Goal: Information Seeking & Learning: Compare options

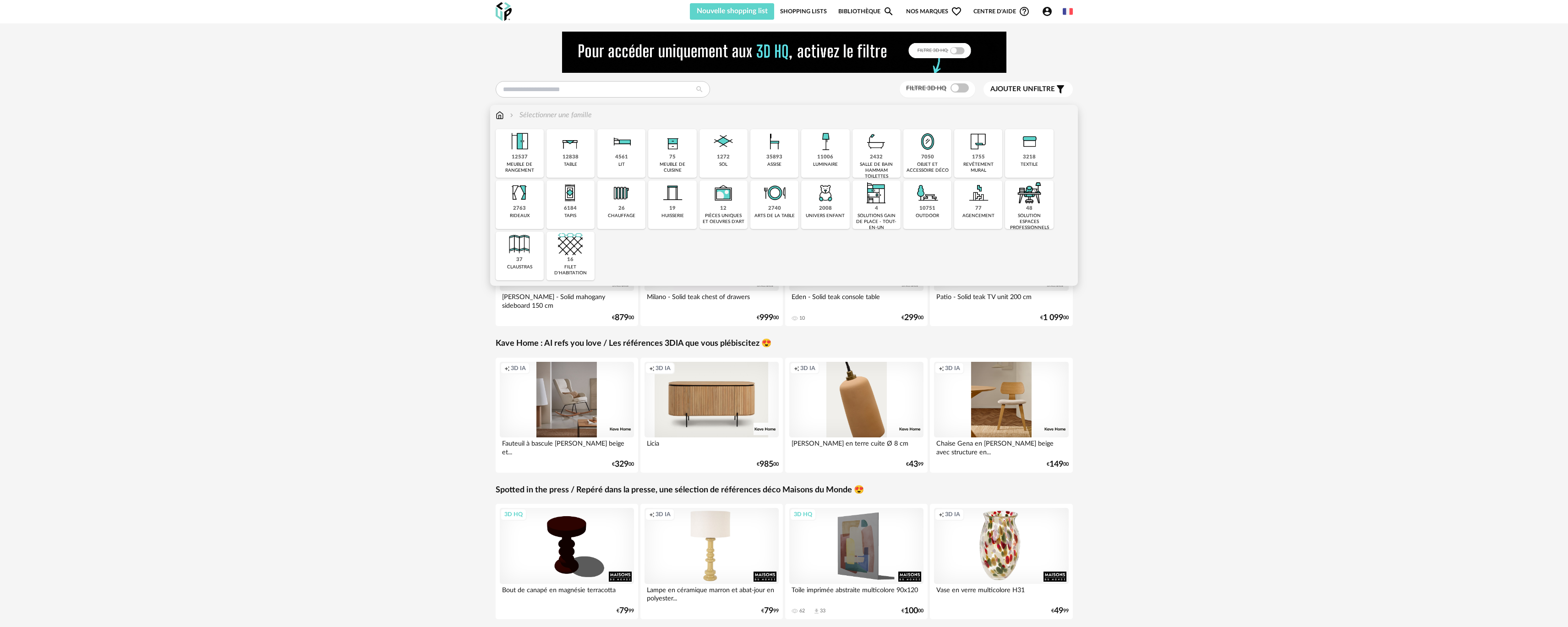
click at [1009, 156] on div "3218 textile" at bounding box center [1029, 153] width 48 height 48
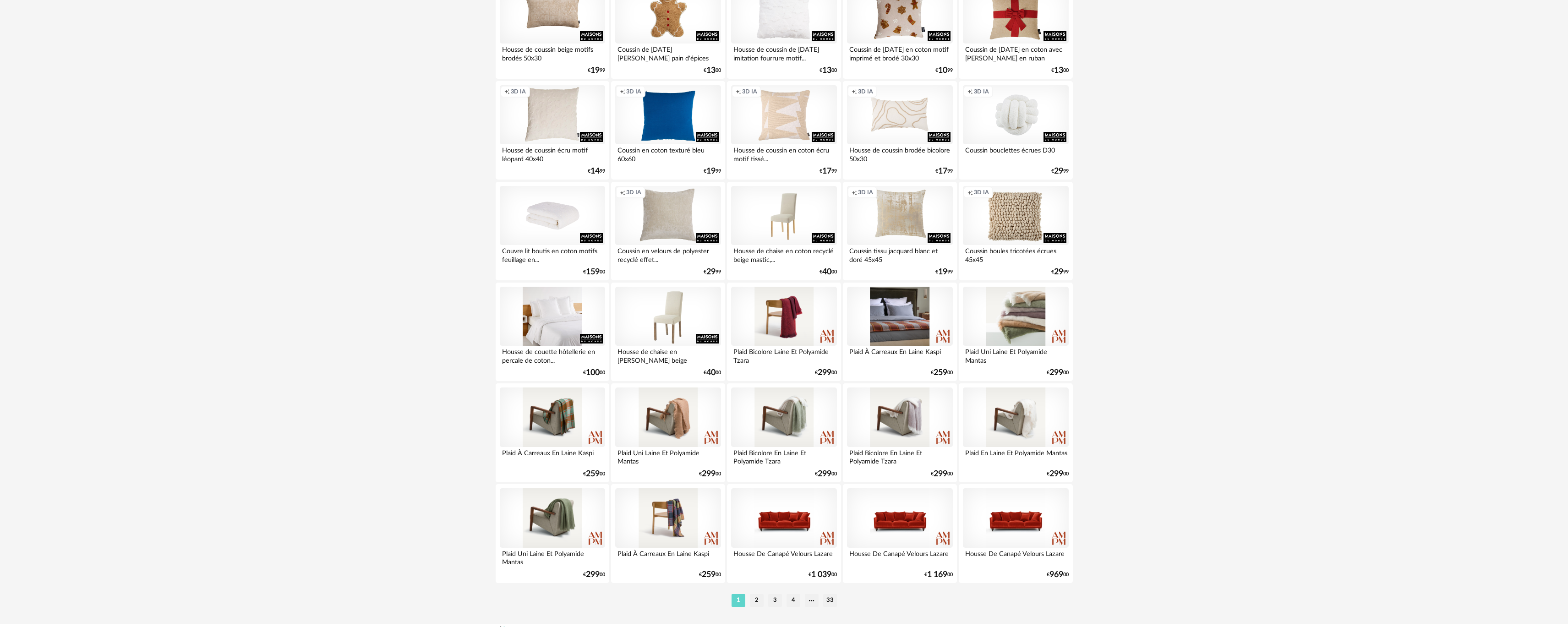
scroll to position [1627, 0]
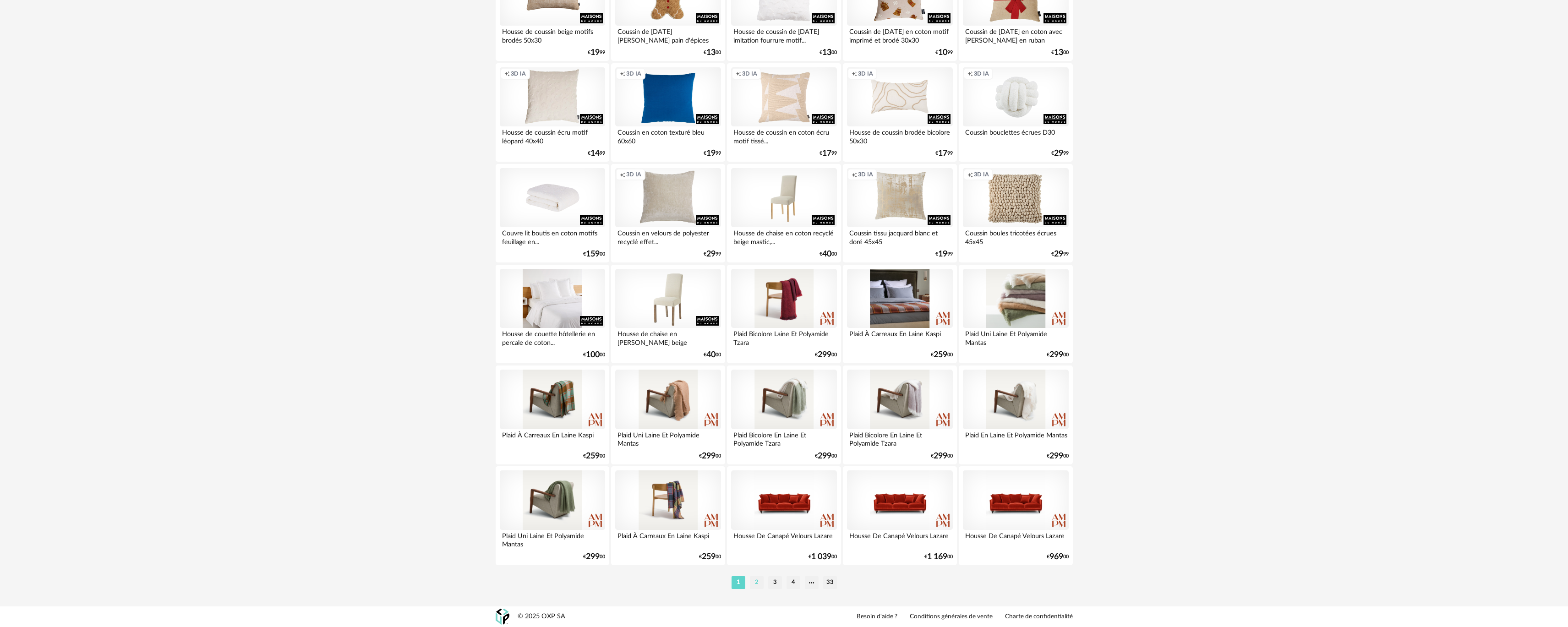
click at [757, 584] on li "2" at bounding box center [757, 582] width 13 height 13
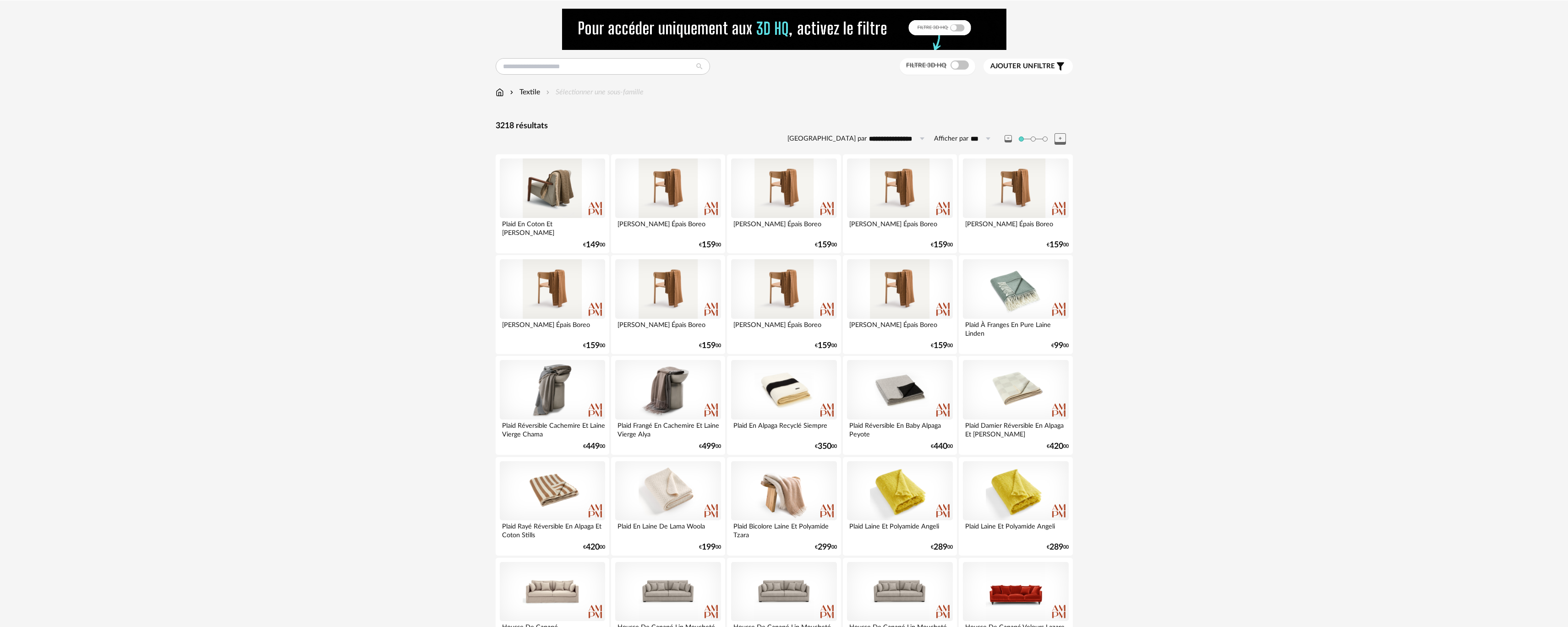
scroll to position [46, 0]
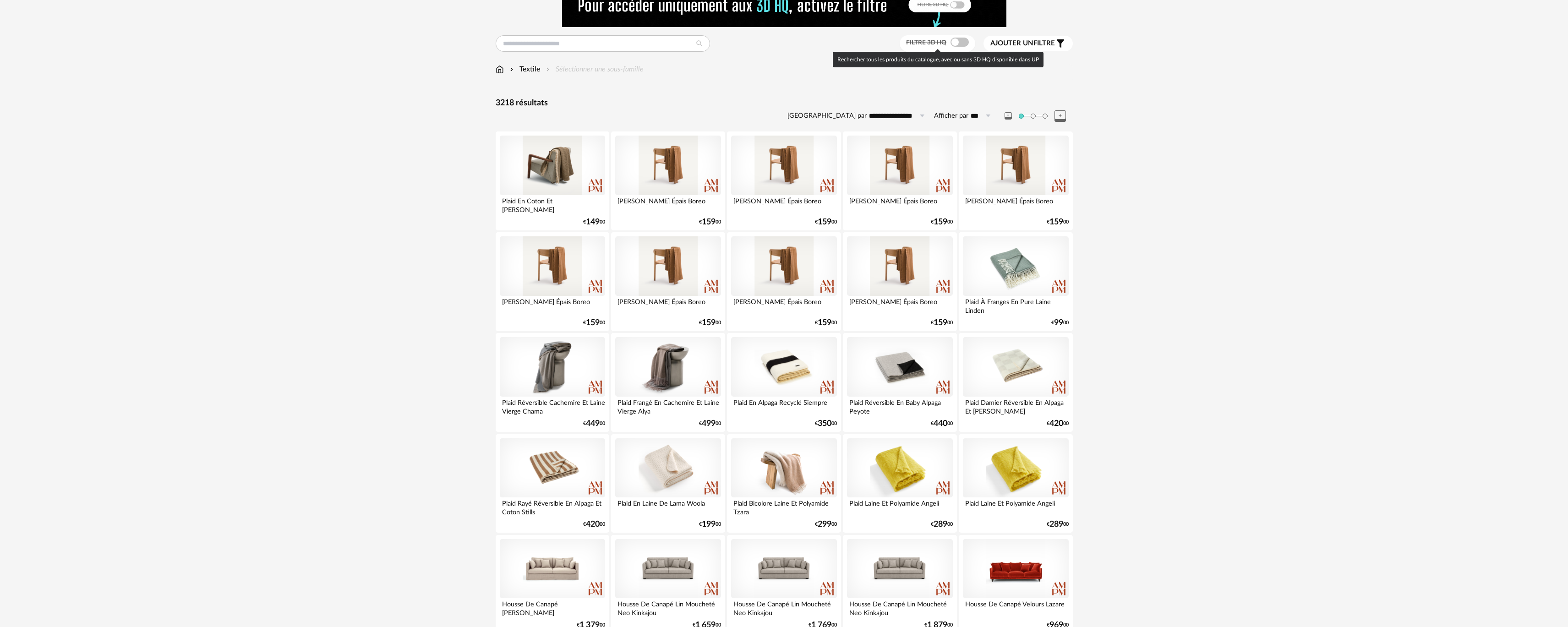
click at [952, 44] on span at bounding box center [960, 42] width 18 height 9
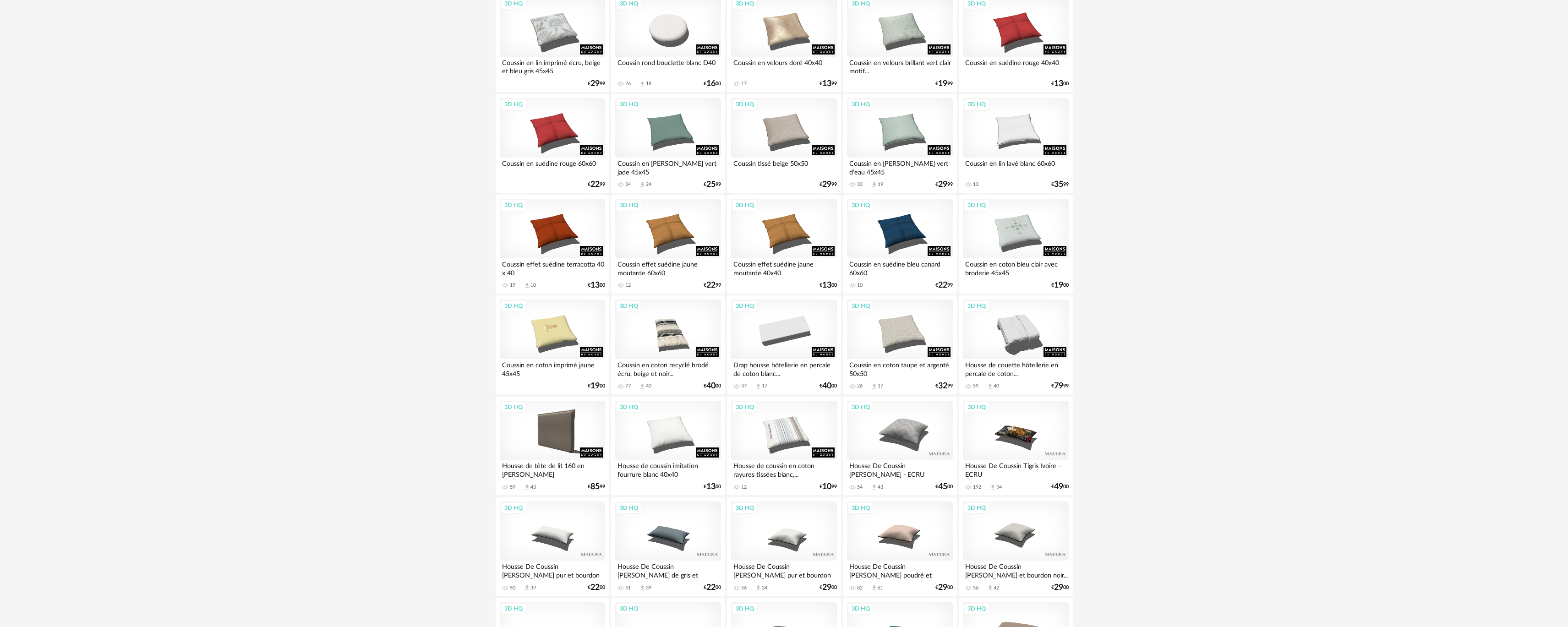
scroll to position [1081, 0]
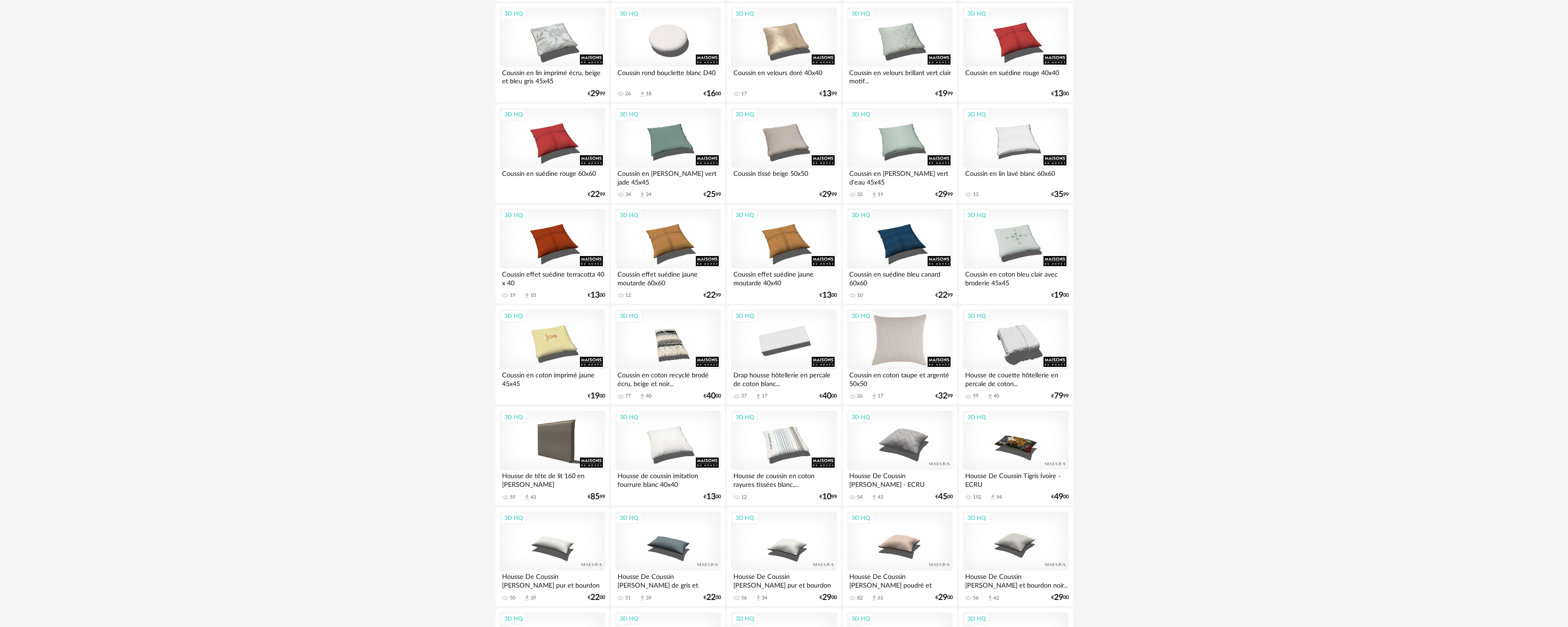
click at [885, 349] on div "3D HQ" at bounding box center [900, 339] width 105 height 59
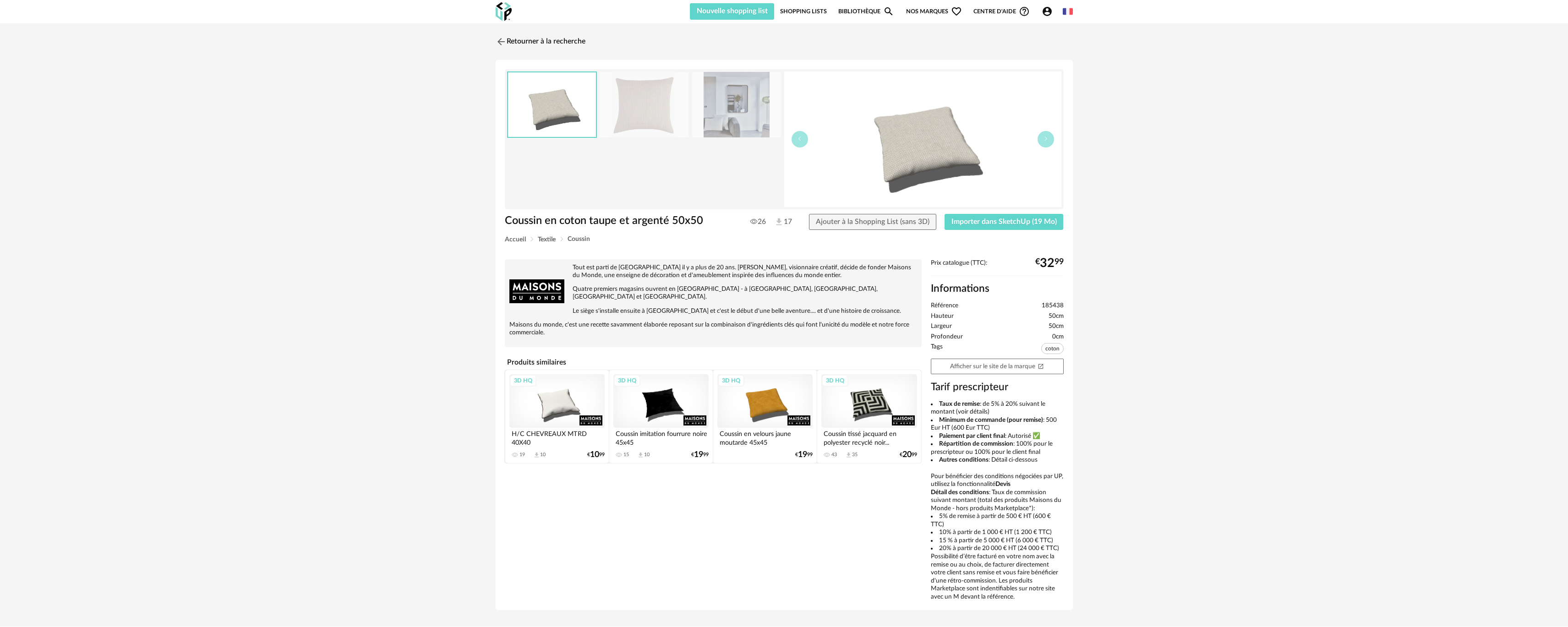
click at [937, 169] on img at bounding box center [923, 139] width 277 height 136
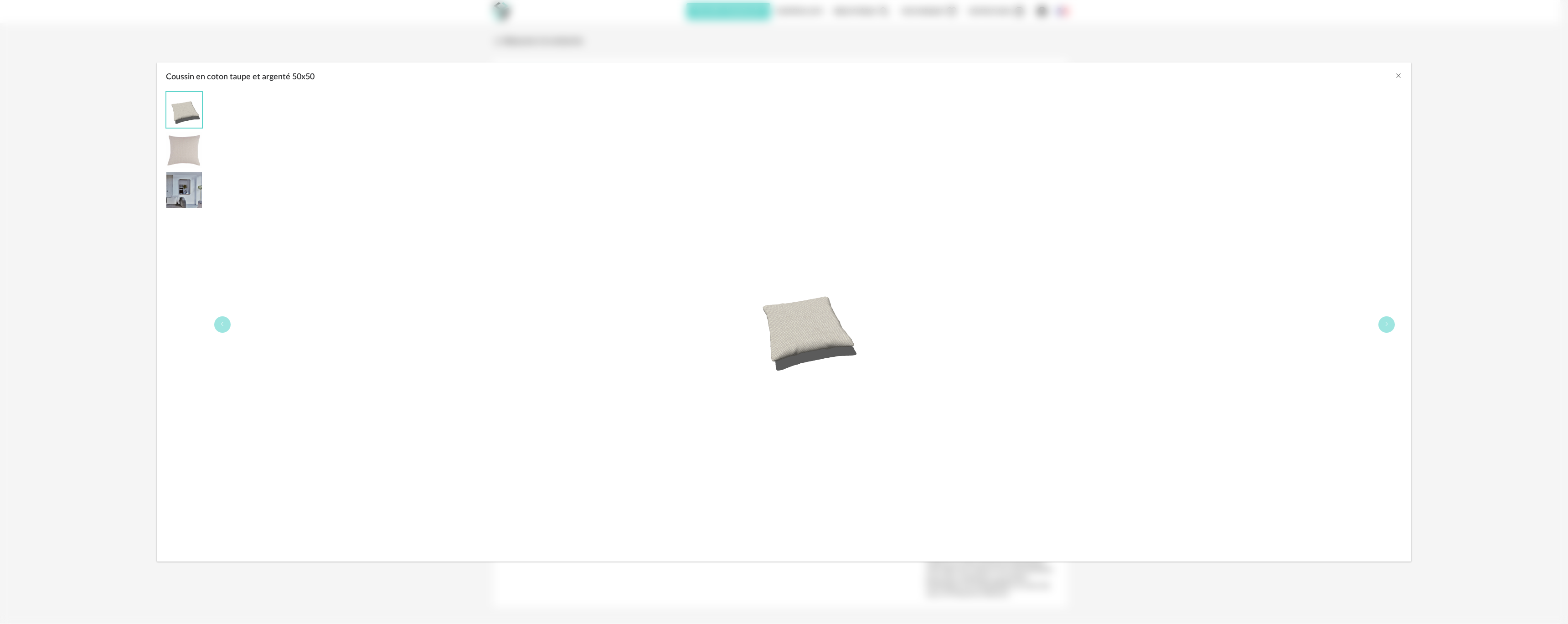
click at [1393, 330] on div "Coussin en coton taupe et argenté 50x50" at bounding box center [804, 324] width 1195 height 466
click at [1390, 326] on button "Coussin en coton taupe et argenté 50x50" at bounding box center [1386, 324] width 16 height 16
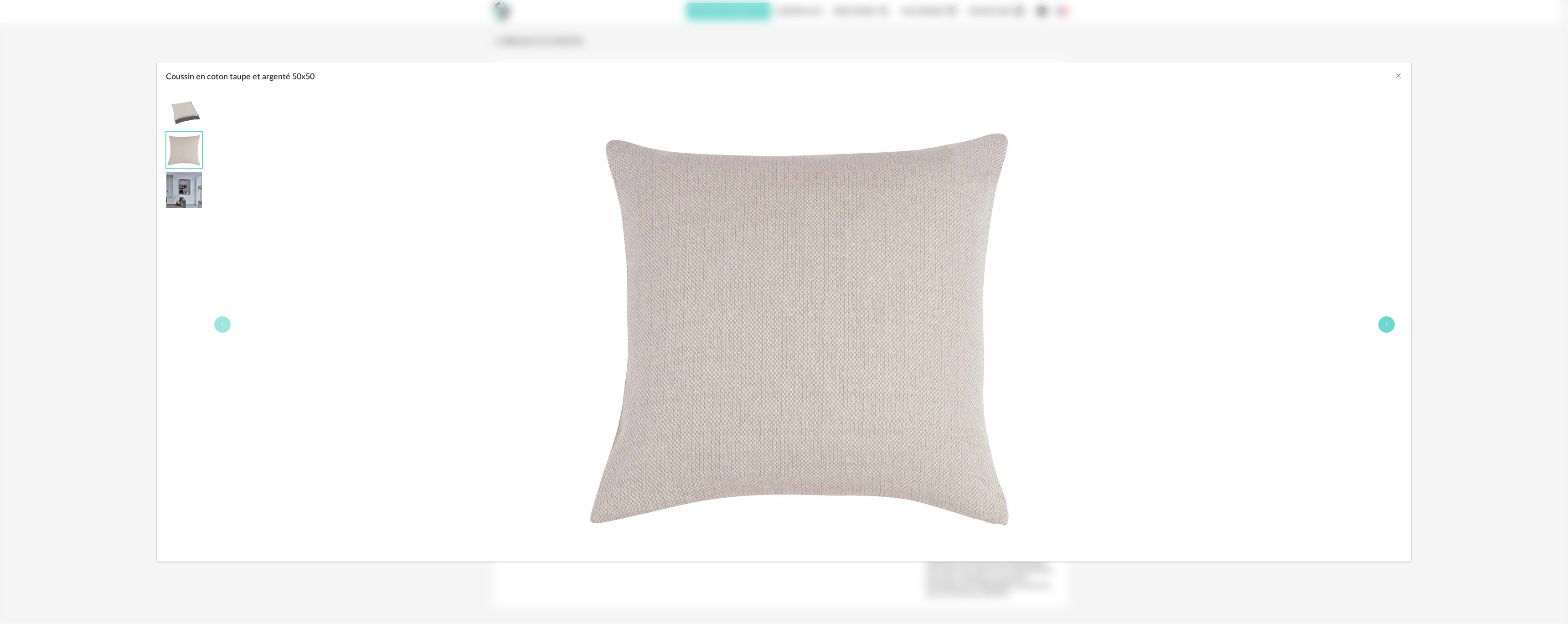
click at [1390, 326] on button "Coussin en coton taupe et argenté 50x50" at bounding box center [1386, 324] width 16 height 16
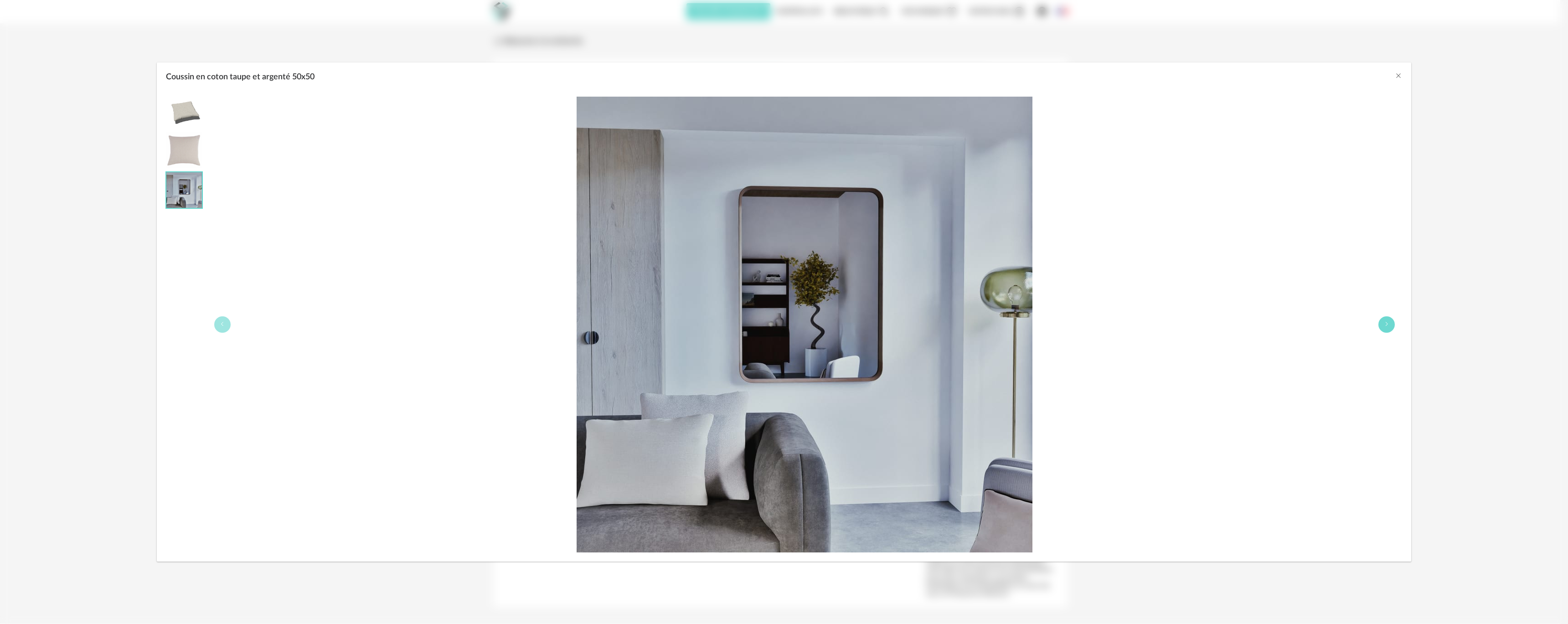
click at [1390, 326] on button "Coussin en coton taupe et argenté 50x50" at bounding box center [1386, 324] width 16 height 16
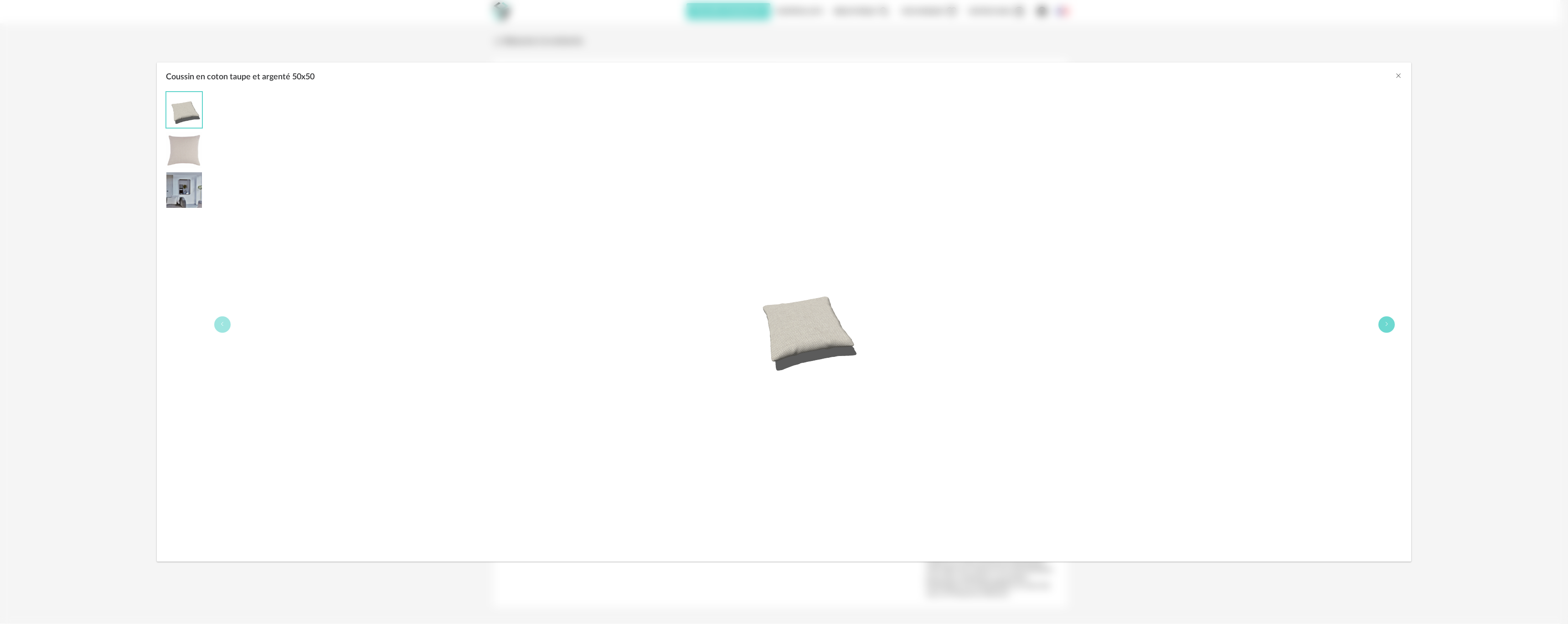
click at [1390, 326] on button "Coussin en coton taupe et argenté 50x50" at bounding box center [1386, 324] width 16 height 16
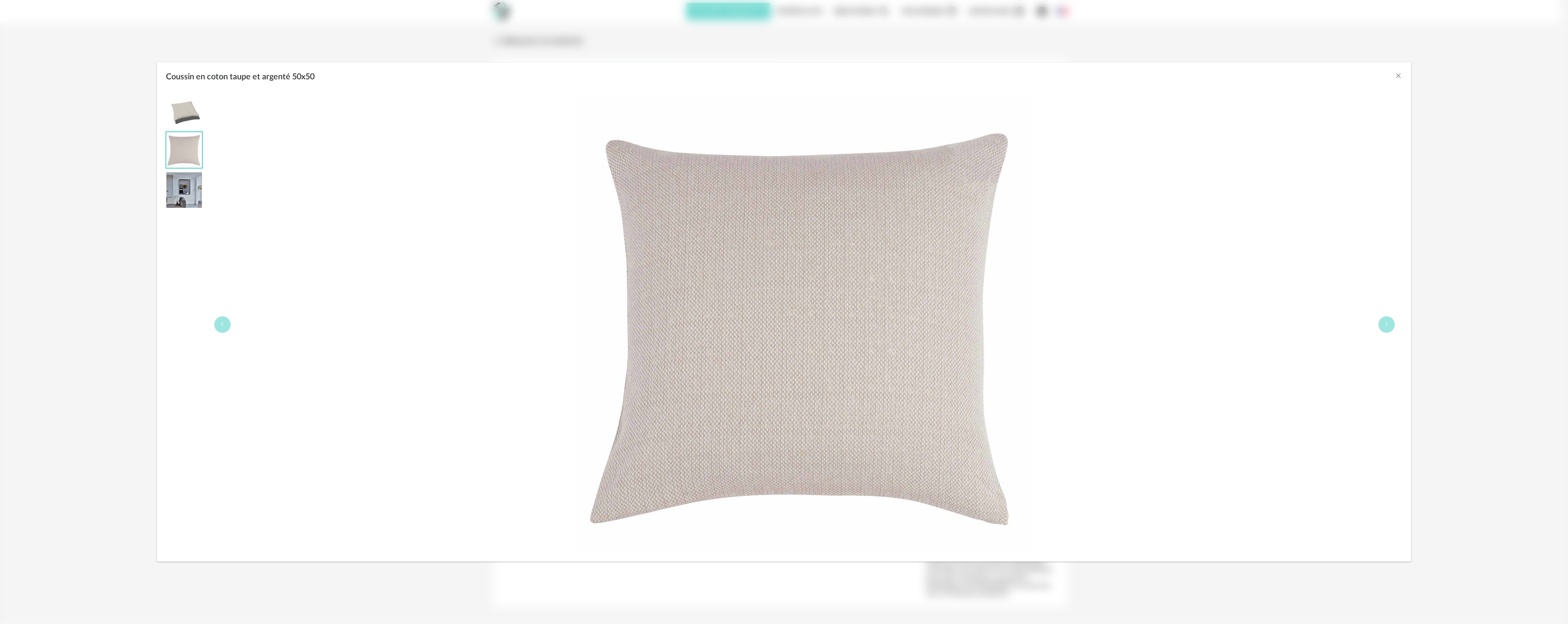
click at [72, 251] on div "Coussin en coton taupe et argenté 50x50" at bounding box center [784, 312] width 1568 height 624
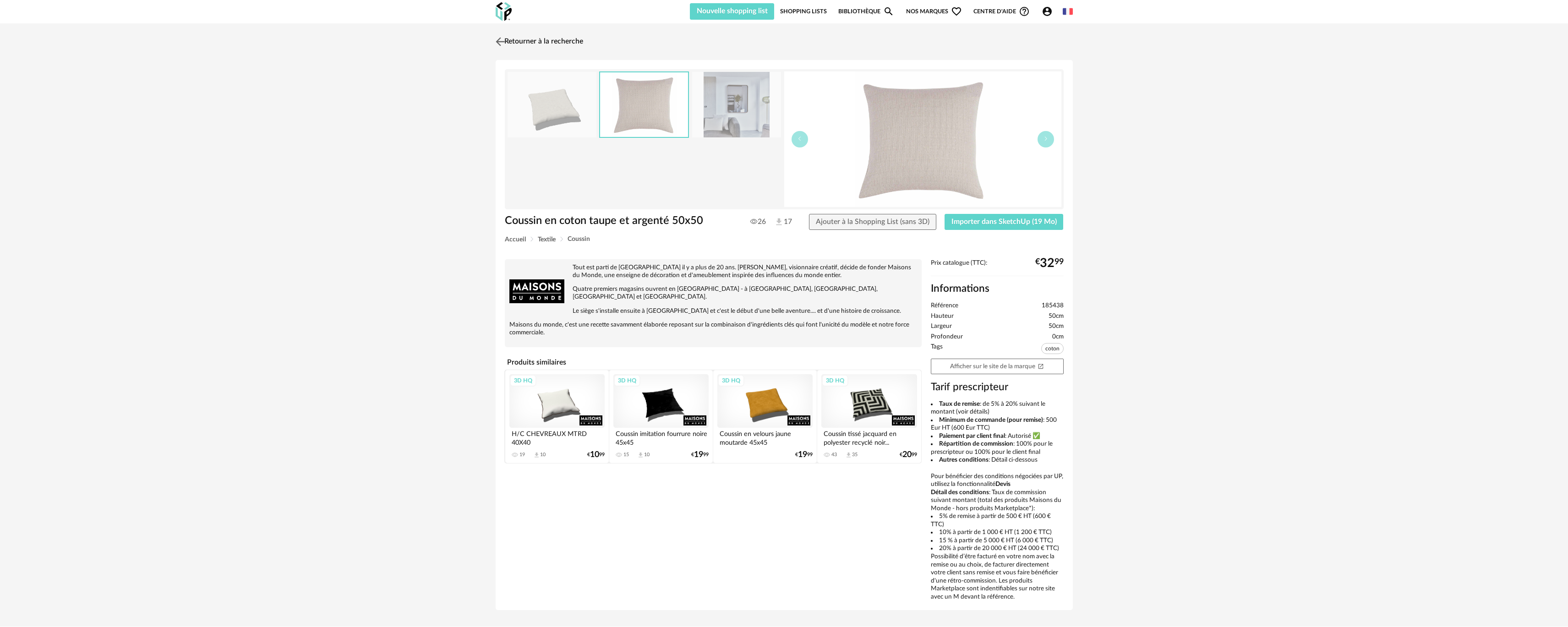
click at [502, 34] on link "Retourner à la recherche" at bounding box center [538, 42] width 90 height 20
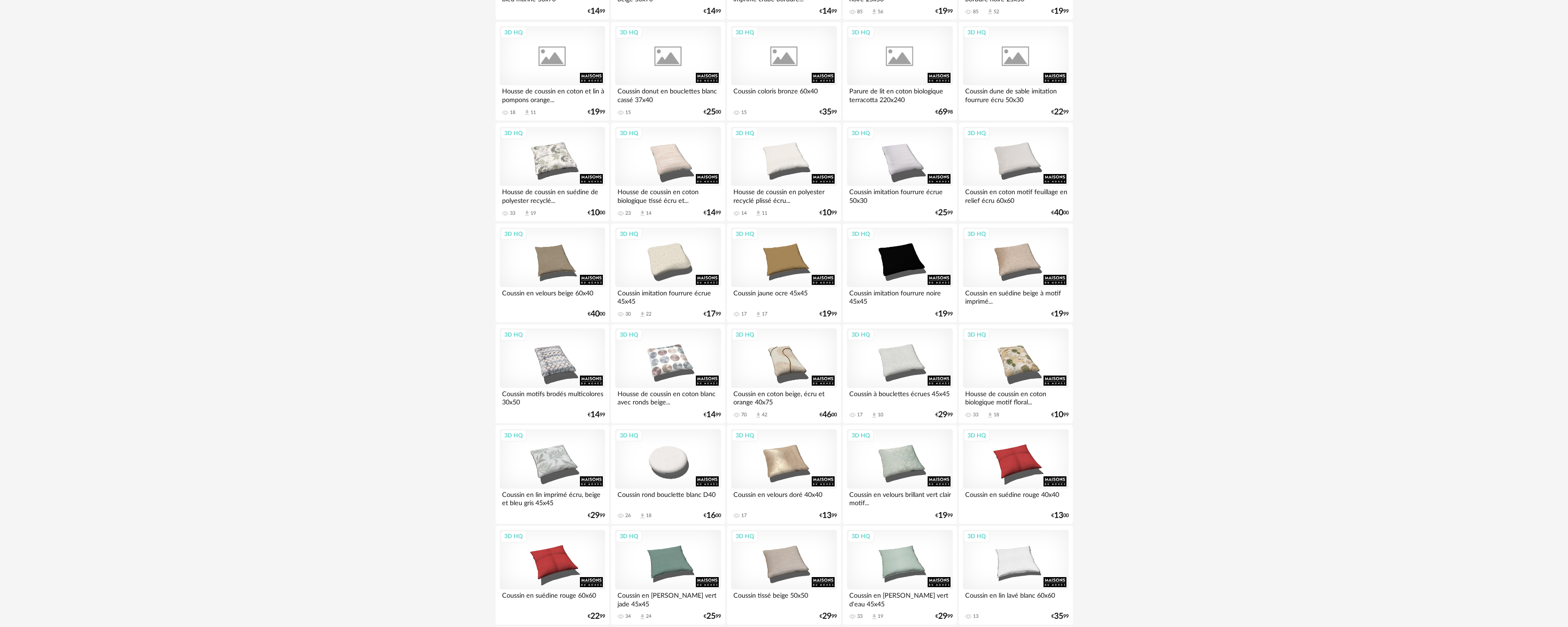
scroll to position [623, 0]
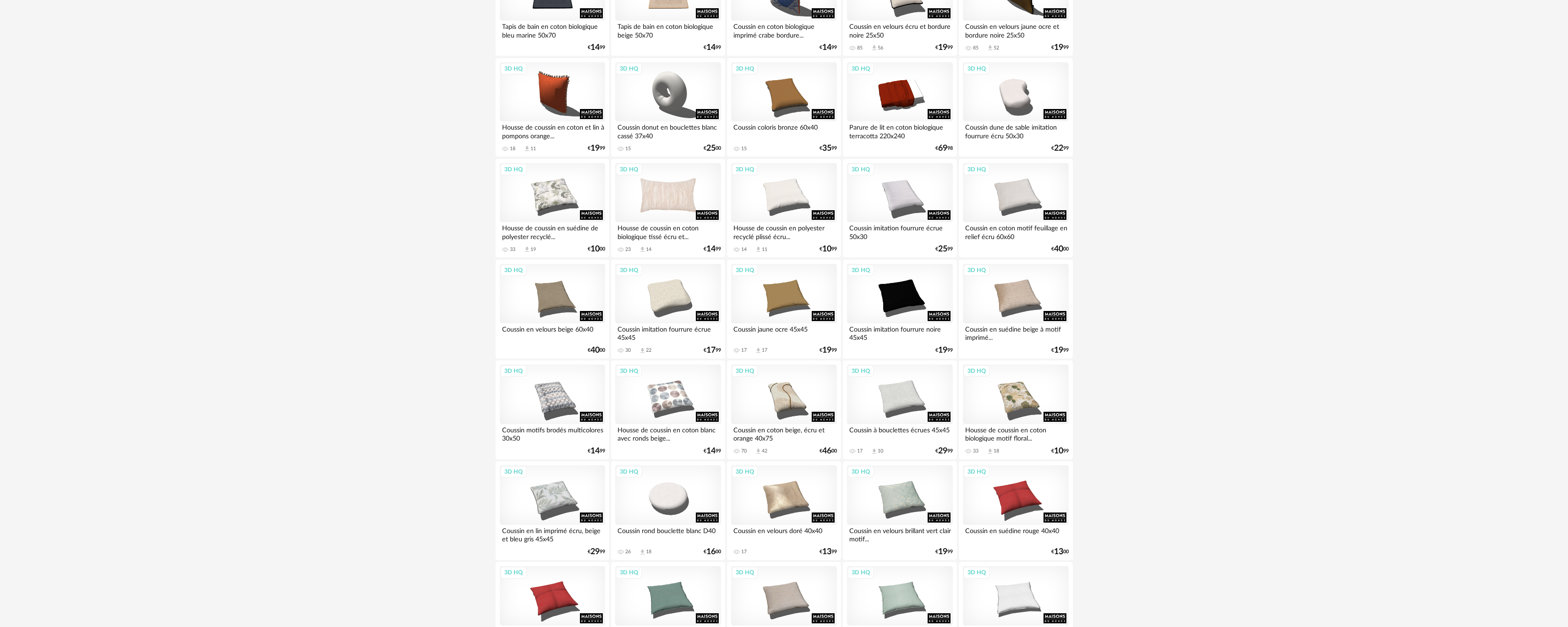
click at [685, 190] on div "3D HQ" at bounding box center [668, 193] width 105 height 59
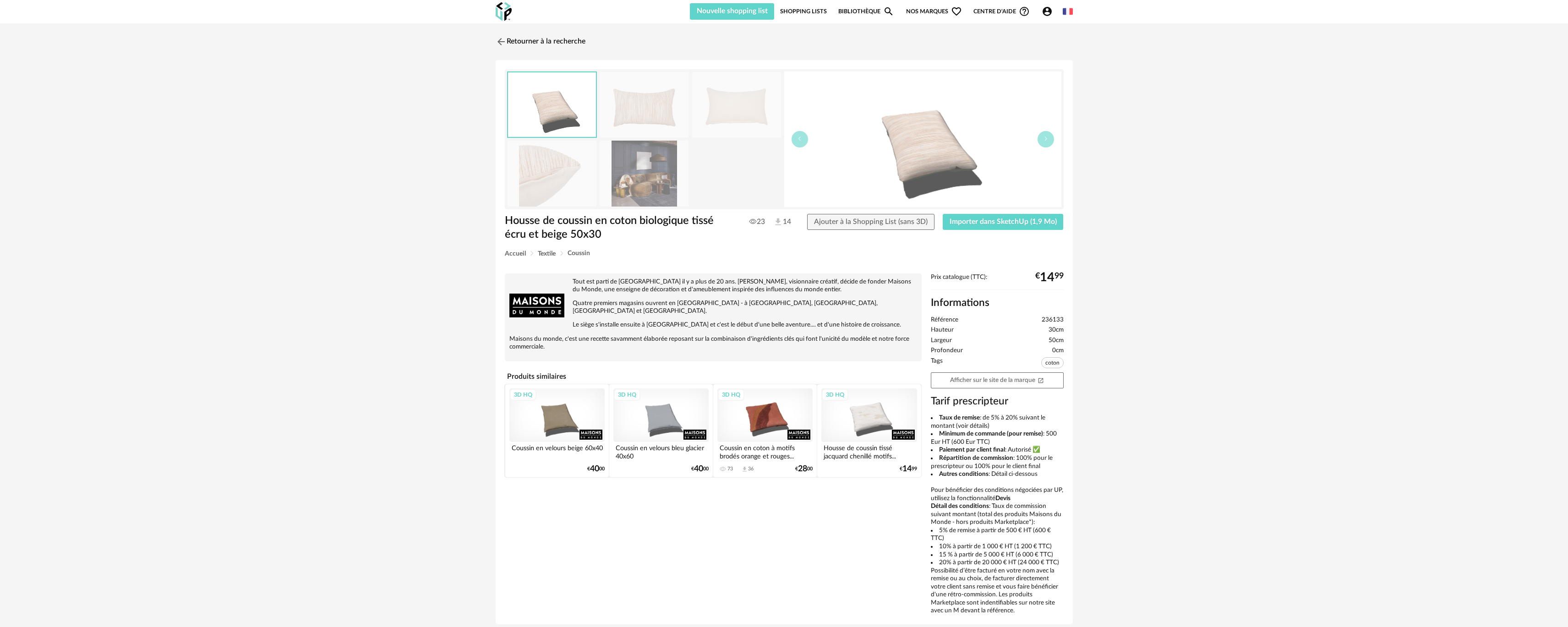
click at [643, 112] on img at bounding box center [644, 105] width 89 height 65
click at [754, 112] on img at bounding box center [736, 105] width 89 height 65
click at [579, 169] on img at bounding box center [552, 173] width 89 height 65
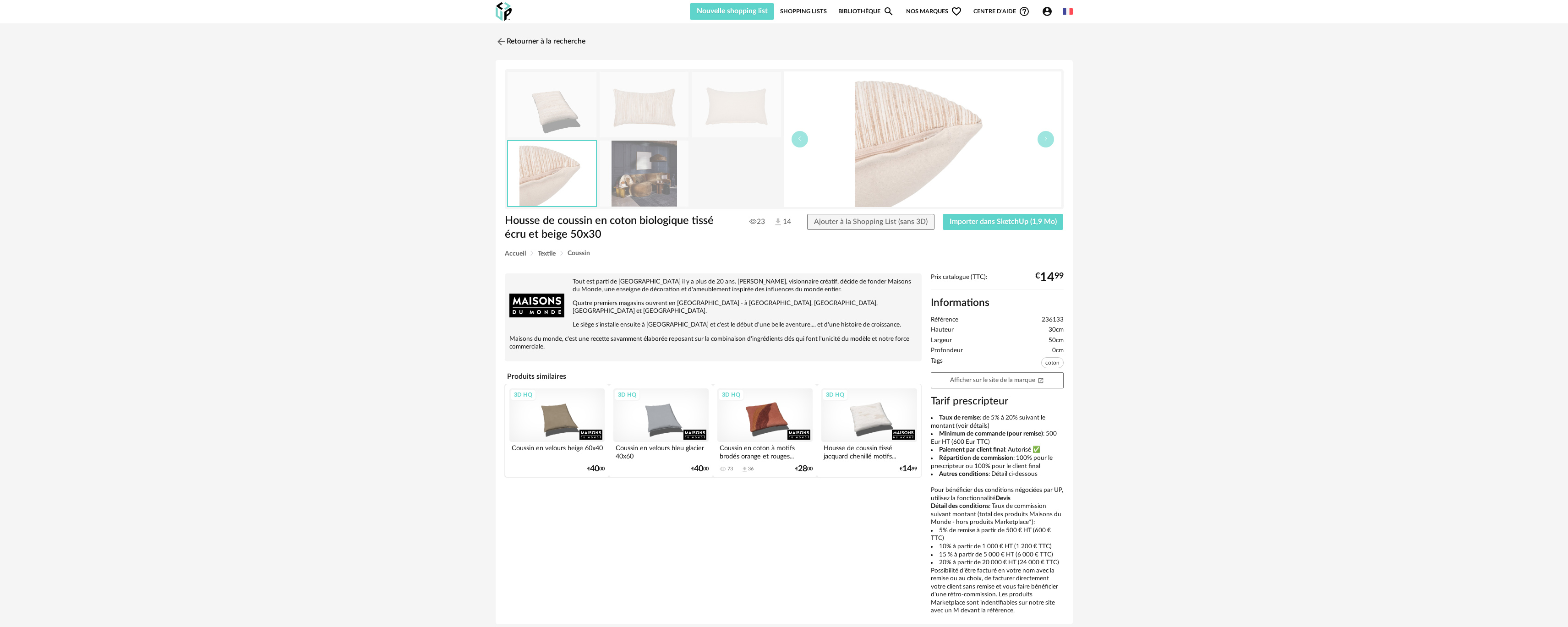
click at [645, 169] on img at bounding box center [644, 173] width 89 height 65
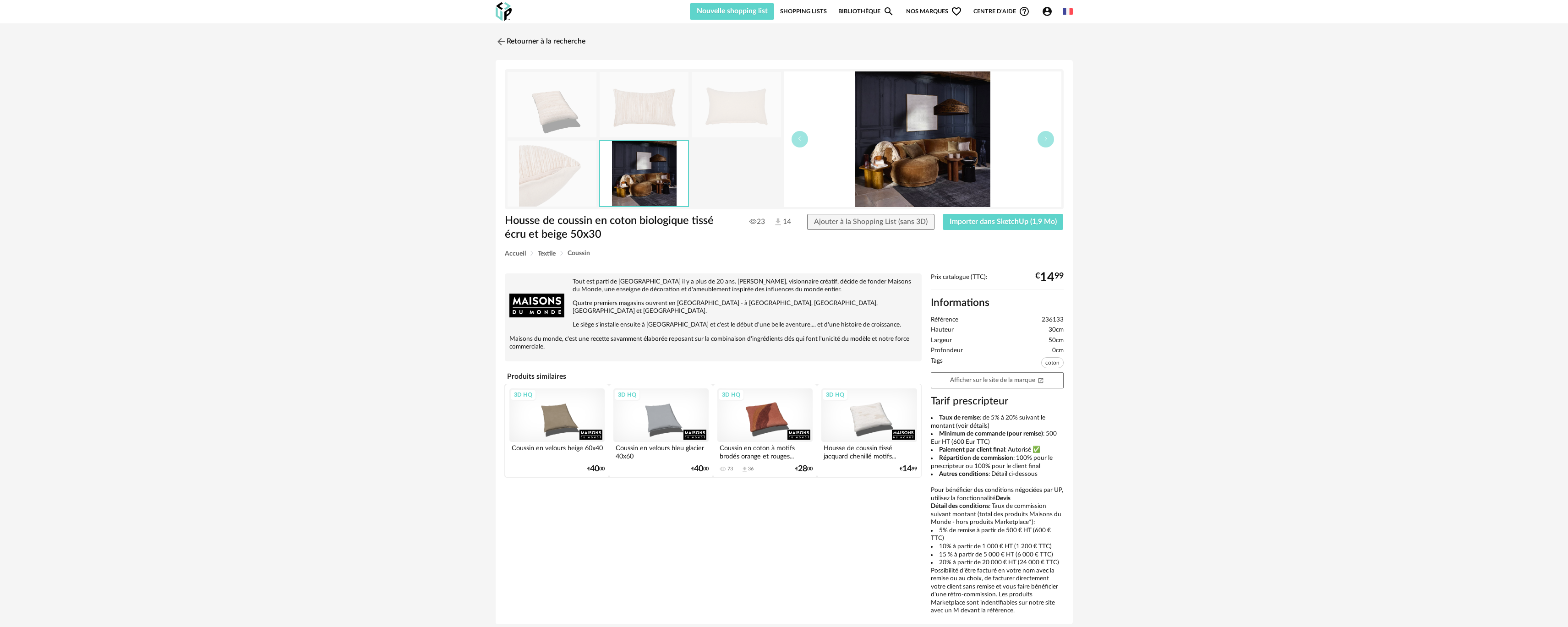
click at [648, 97] on img at bounding box center [644, 105] width 89 height 65
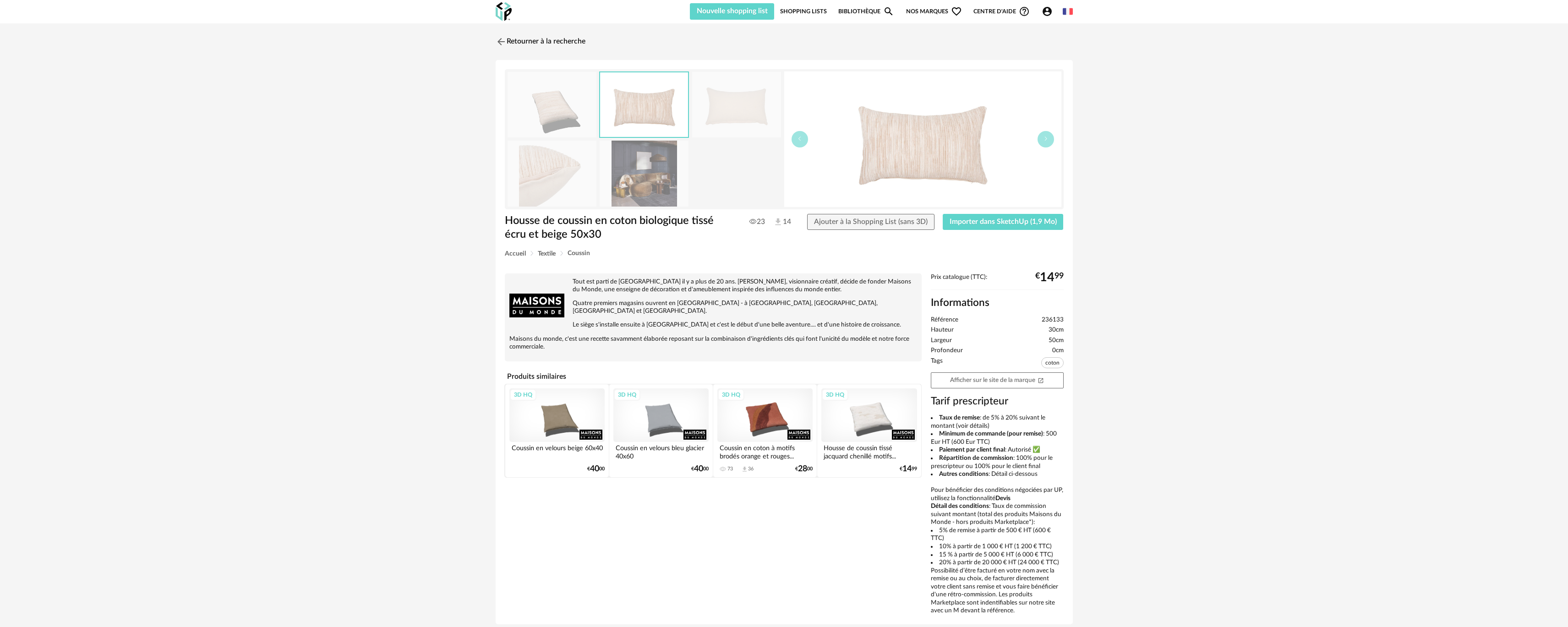
click at [887, 136] on img at bounding box center [923, 139] width 277 height 136
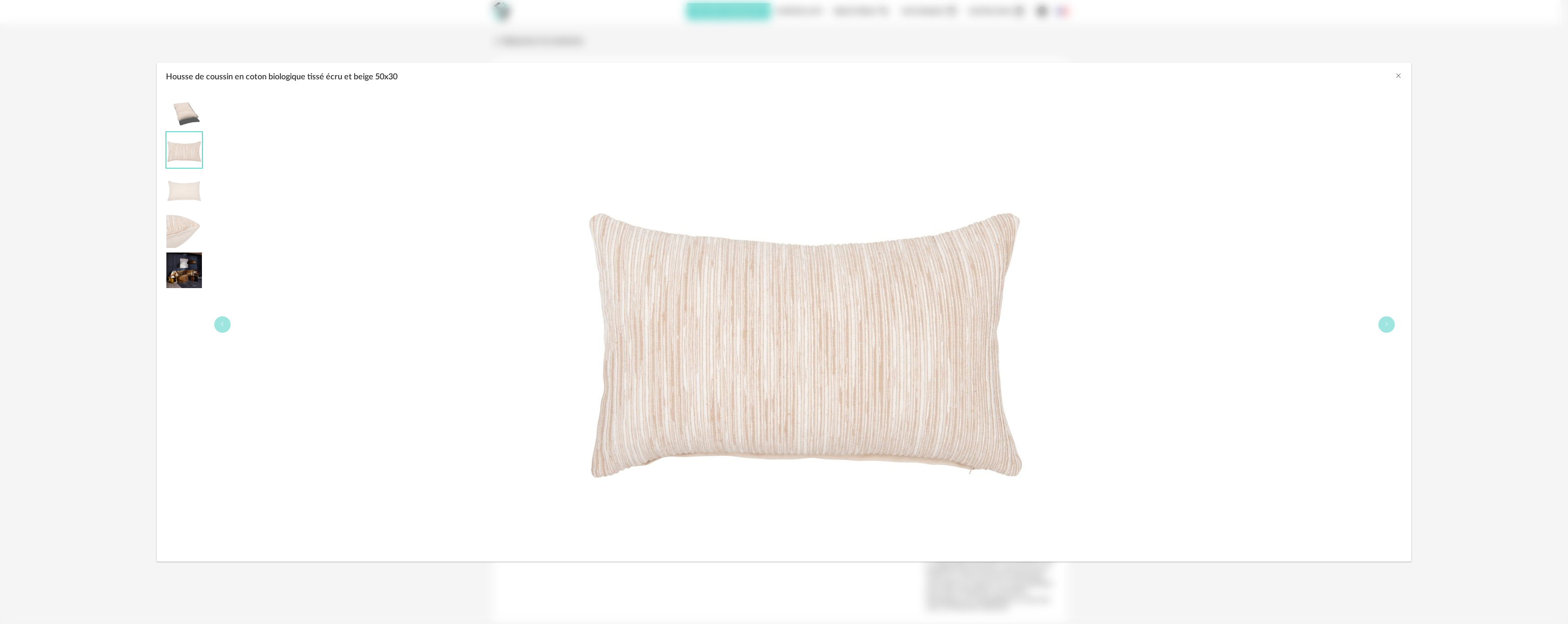
click at [123, 189] on div "Housse de coussin en coton biologique tissé écru et beige 50x30" at bounding box center [784, 312] width 1568 height 624
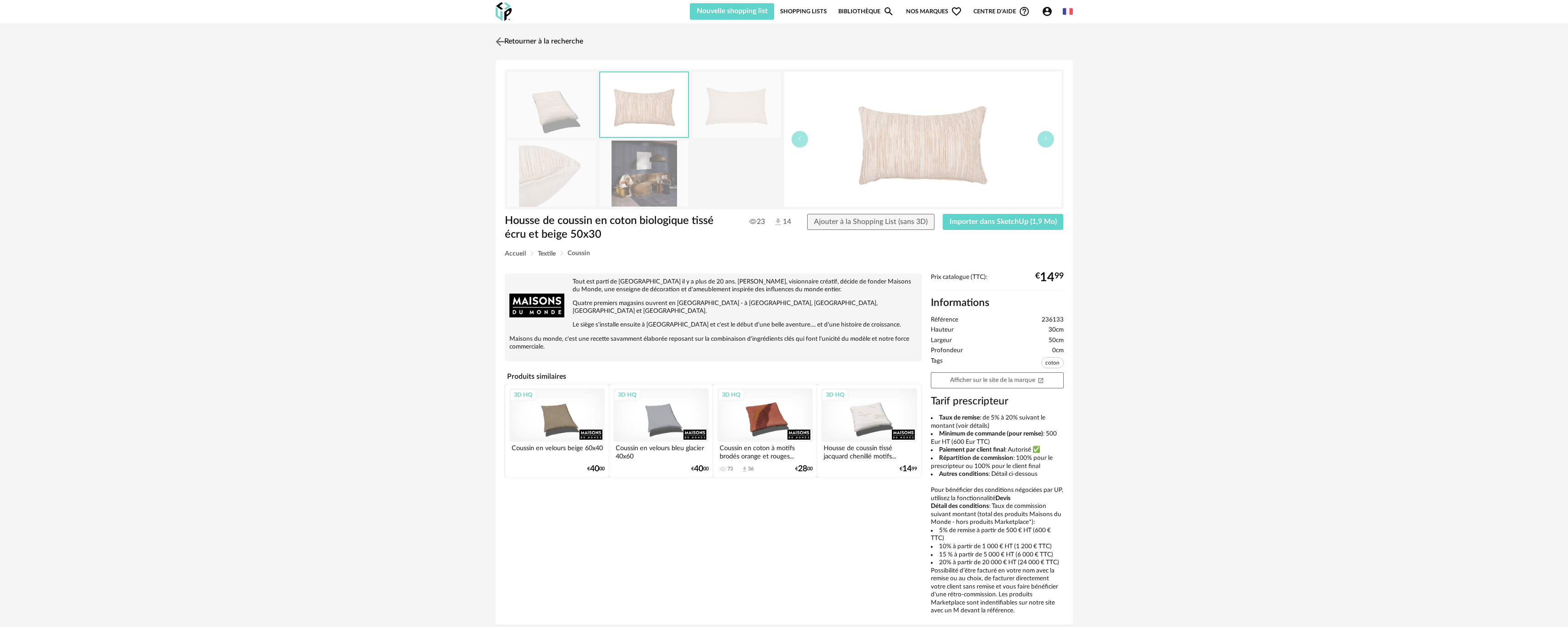
click at [509, 41] on link "Retourner à la recherche" at bounding box center [538, 42] width 90 height 20
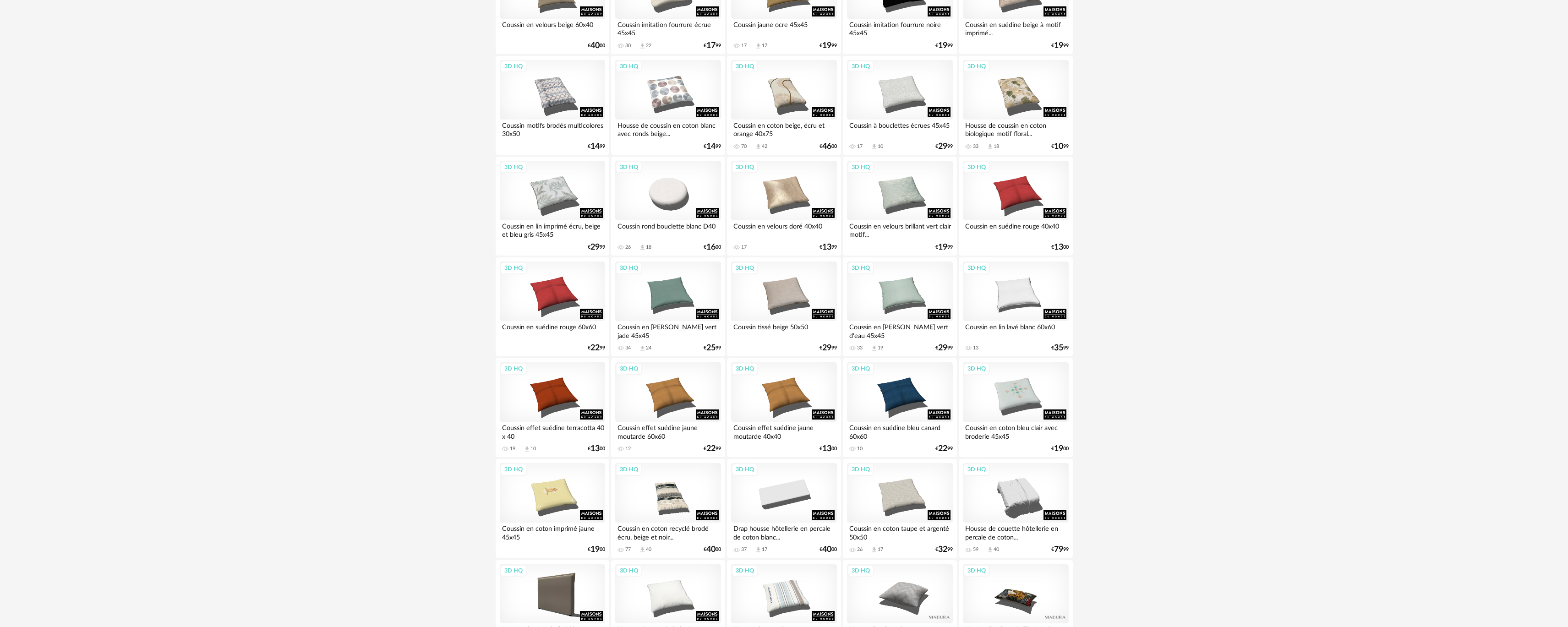
scroll to position [1066, 0]
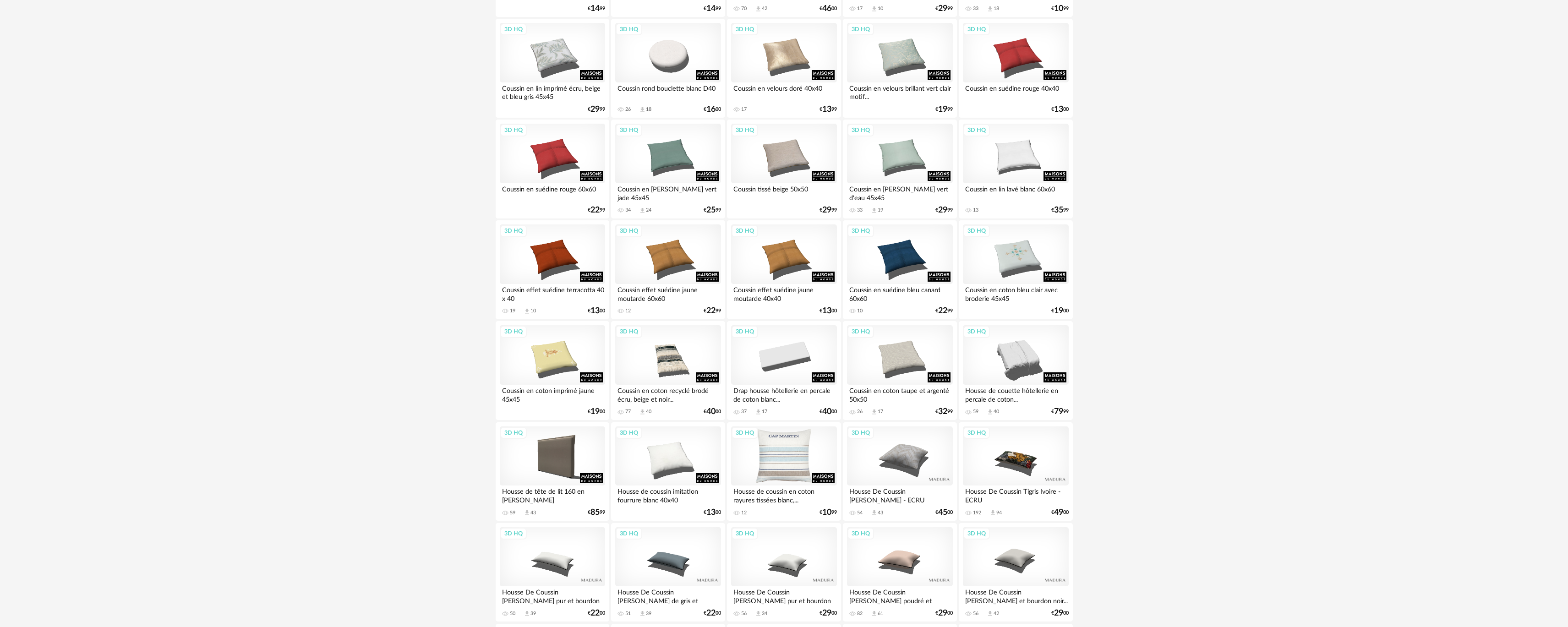
click at [758, 455] on div "3D HQ" at bounding box center [784, 456] width 105 height 59
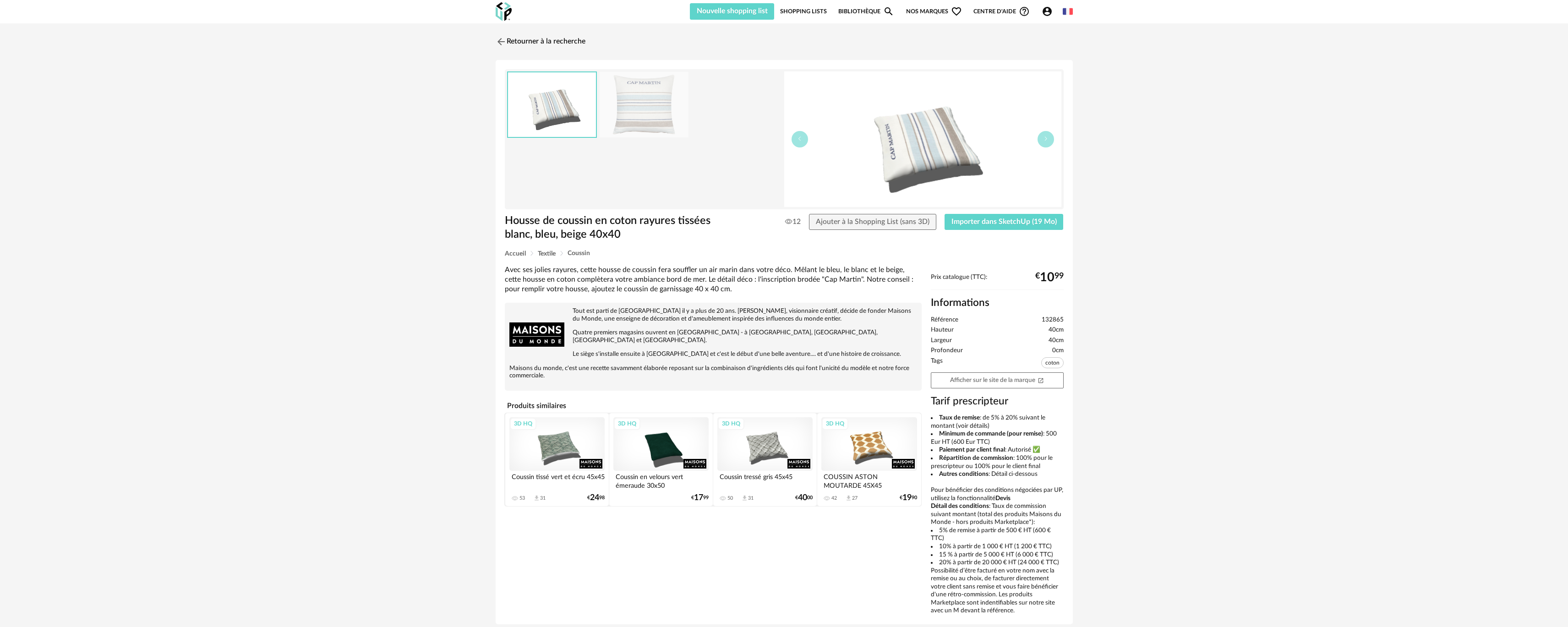
click at [915, 182] on img at bounding box center [923, 139] width 277 height 136
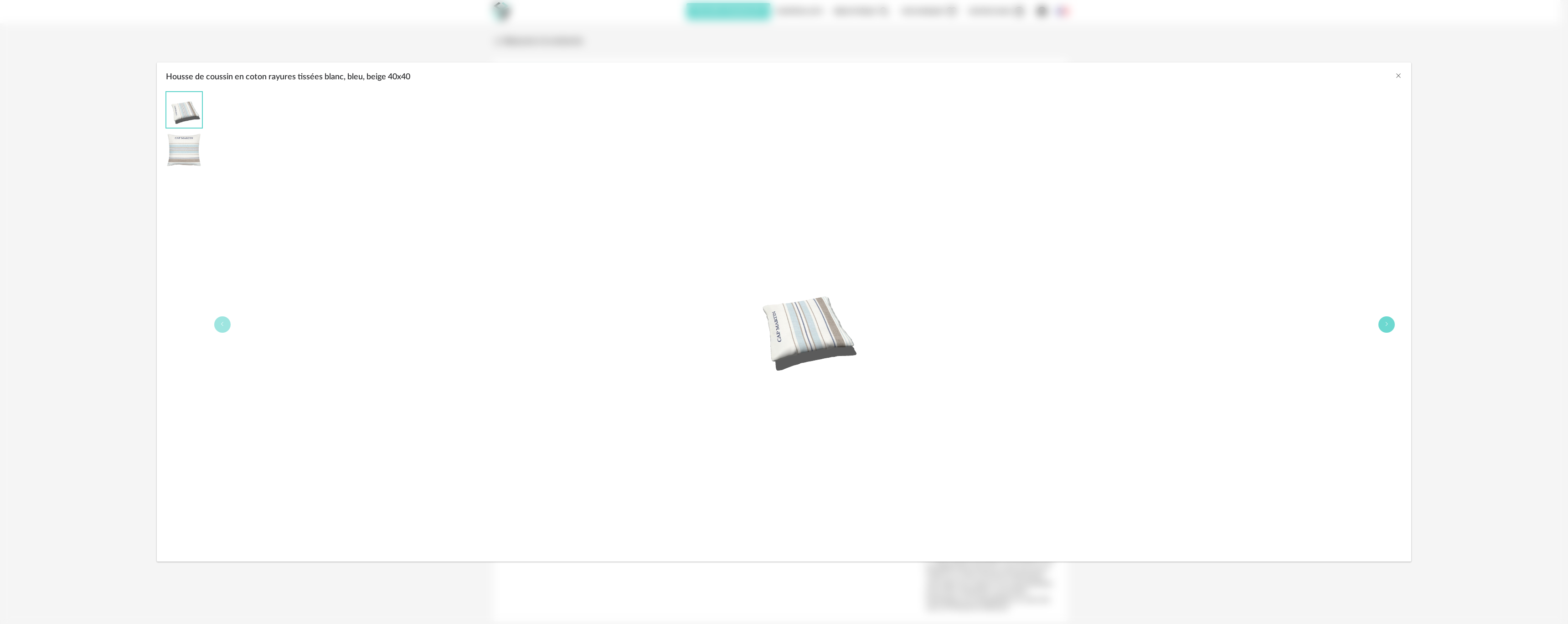
click at [1380, 326] on button "Housse de coussin en coton rayures tissées blanc, bleu, beige 40x40" at bounding box center [1386, 324] width 16 height 16
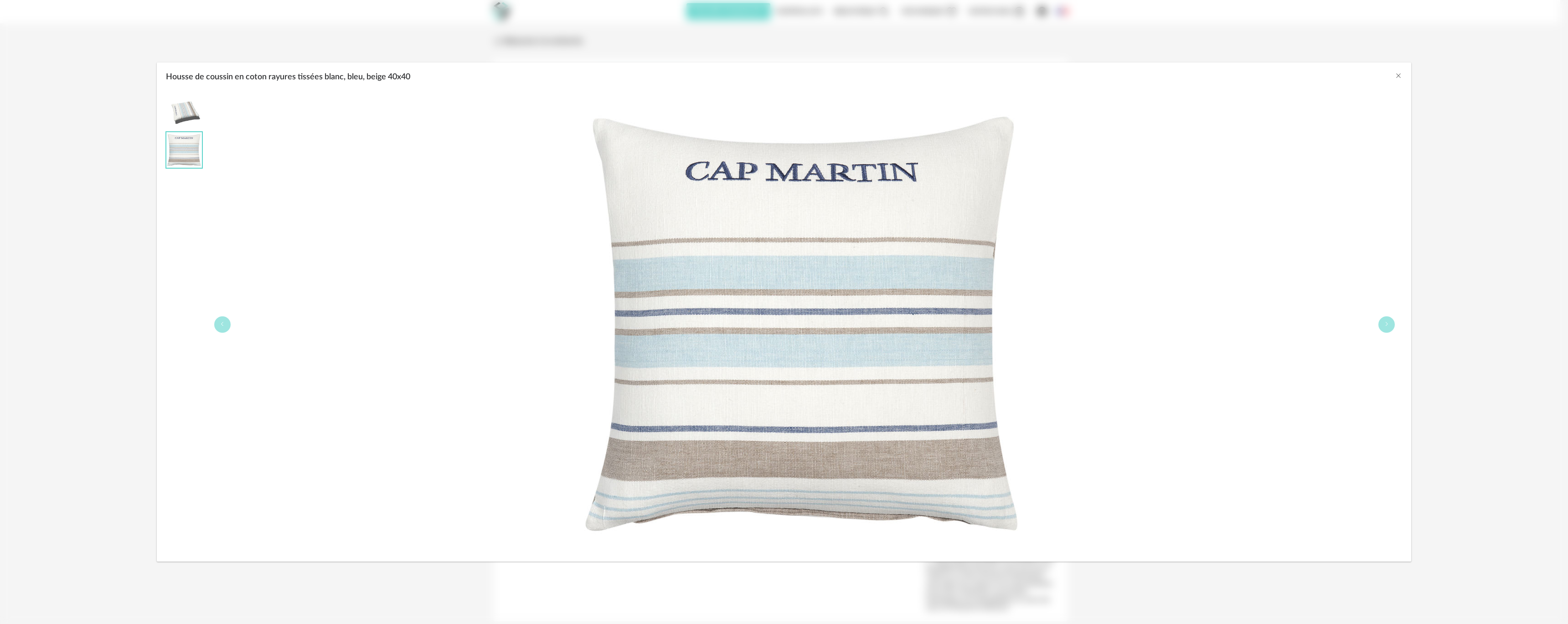
click at [1406, 226] on div "Housse de coussin en coton rayures tissées blanc, bleu, beige 40x40" at bounding box center [784, 324] width 1255 height 475
click at [1395, 74] on icon "Close" at bounding box center [1398, 75] width 7 height 7
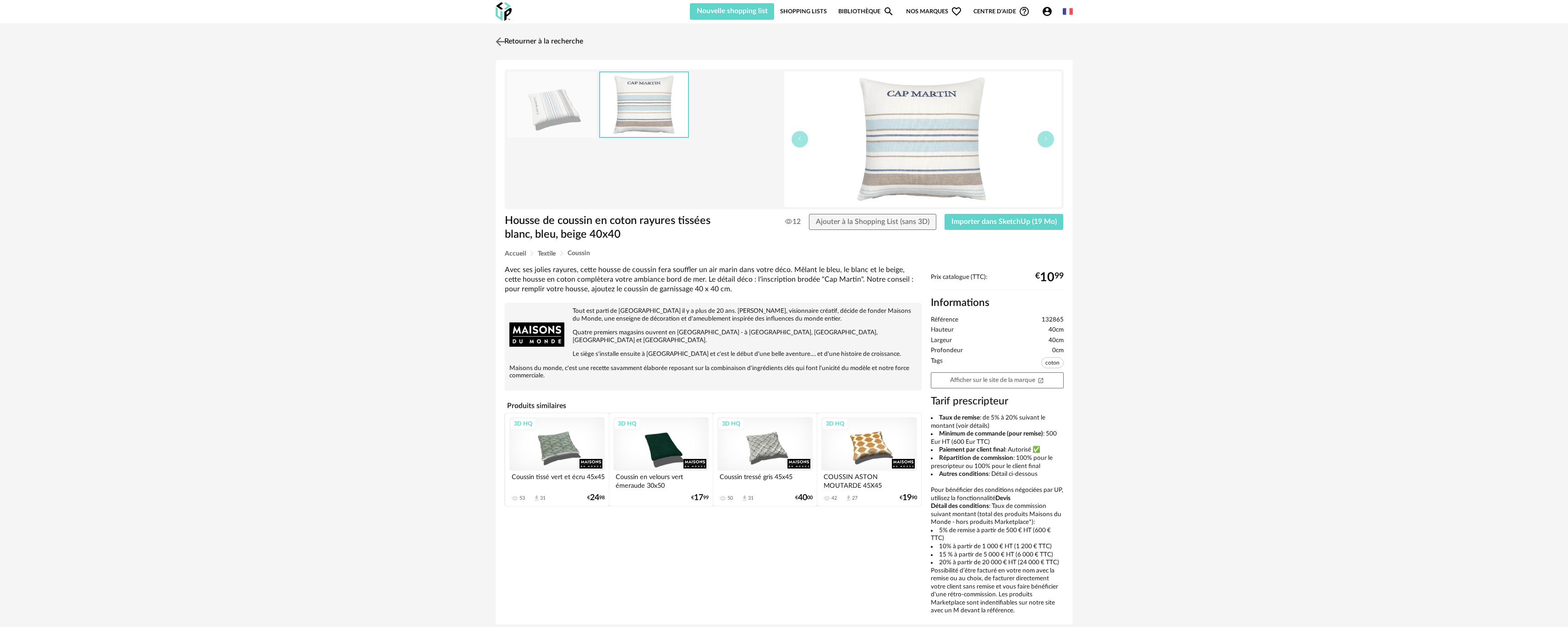
click at [566, 42] on link "Retourner à la recherche" at bounding box center [538, 42] width 90 height 20
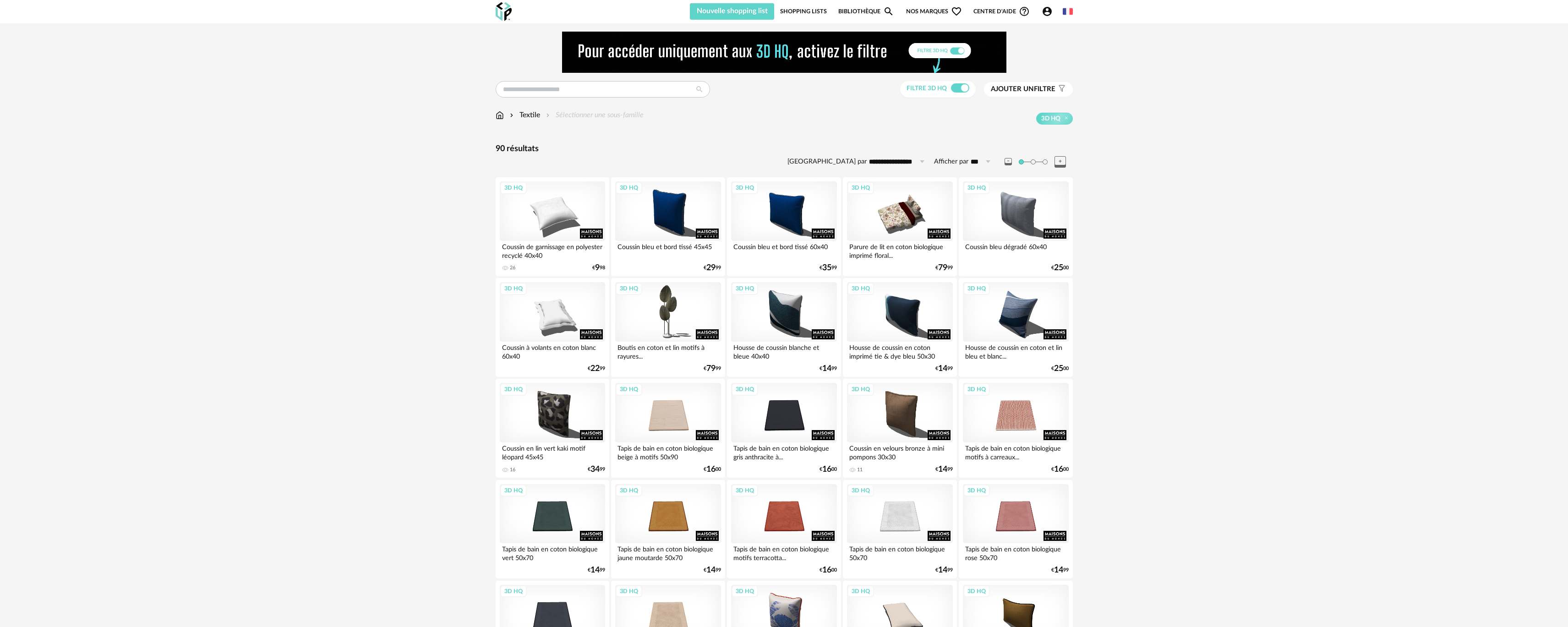
click at [954, 98] on div "Filtre 3D HQ" at bounding box center [938, 90] width 76 height 17
click at [957, 92] on span at bounding box center [960, 87] width 18 height 9
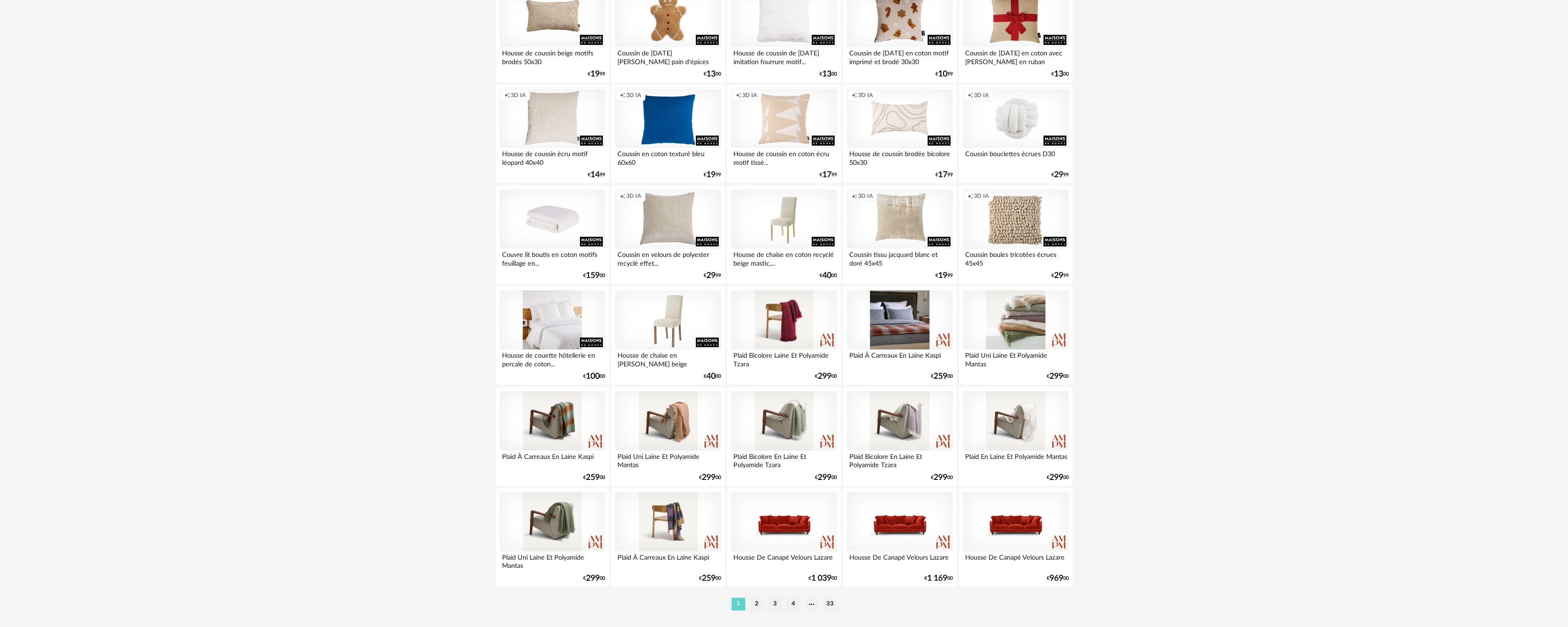
scroll to position [1627, 0]
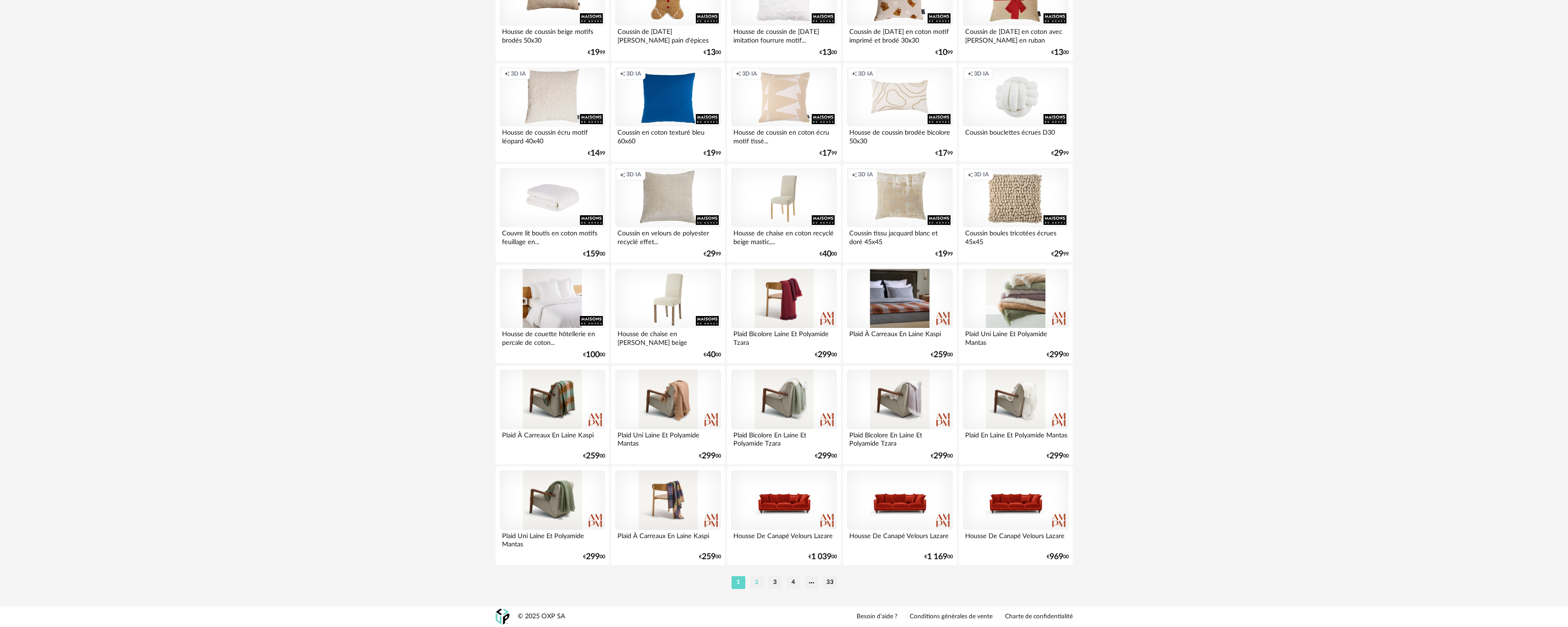
click at [757, 577] on li "2" at bounding box center [757, 582] width 13 height 13
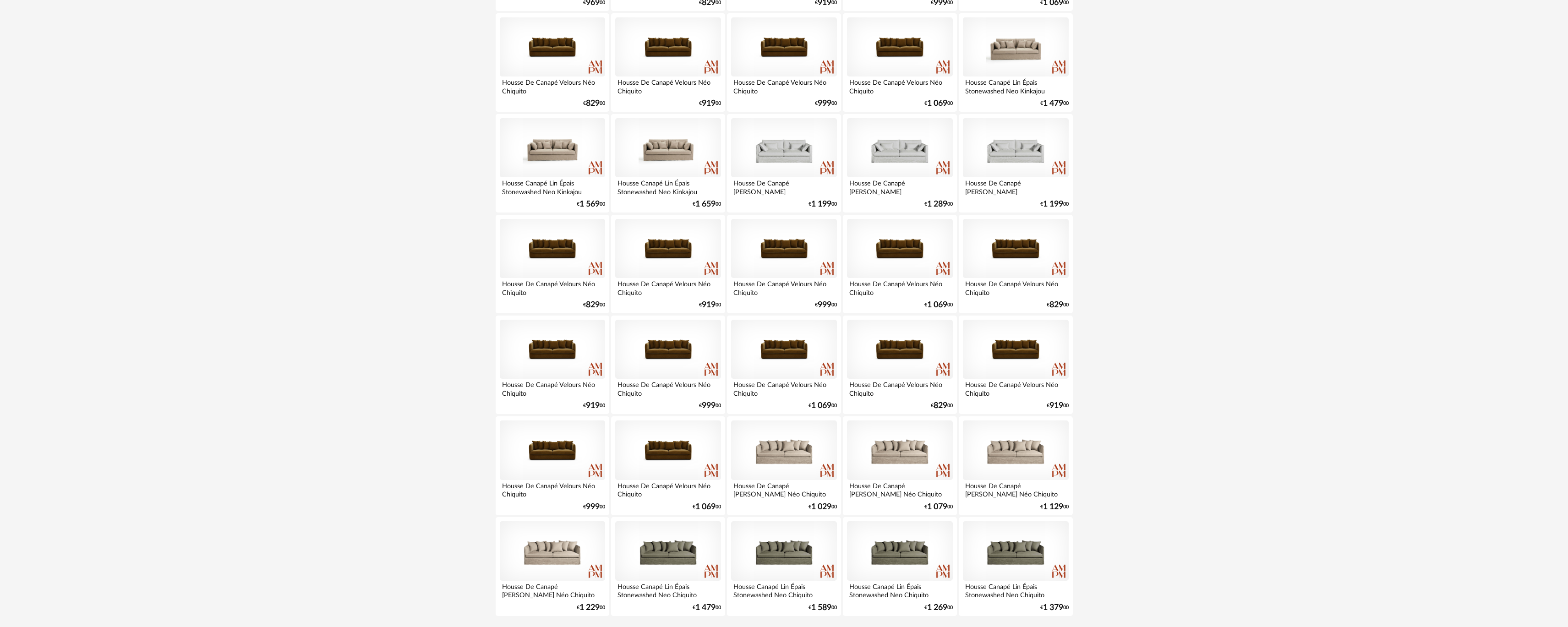
scroll to position [1627, 0]
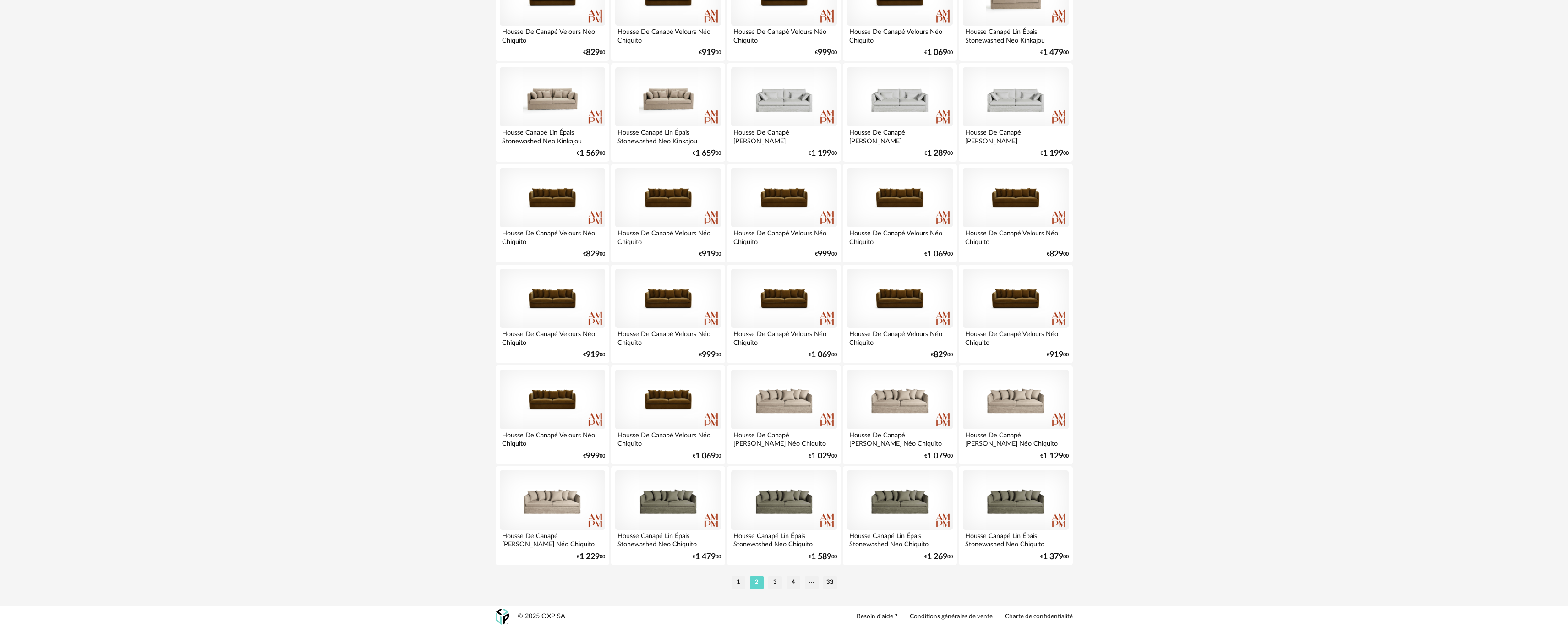
click at [777, 577] on li "3" at bounding box center [775, 582] width 13 height 13
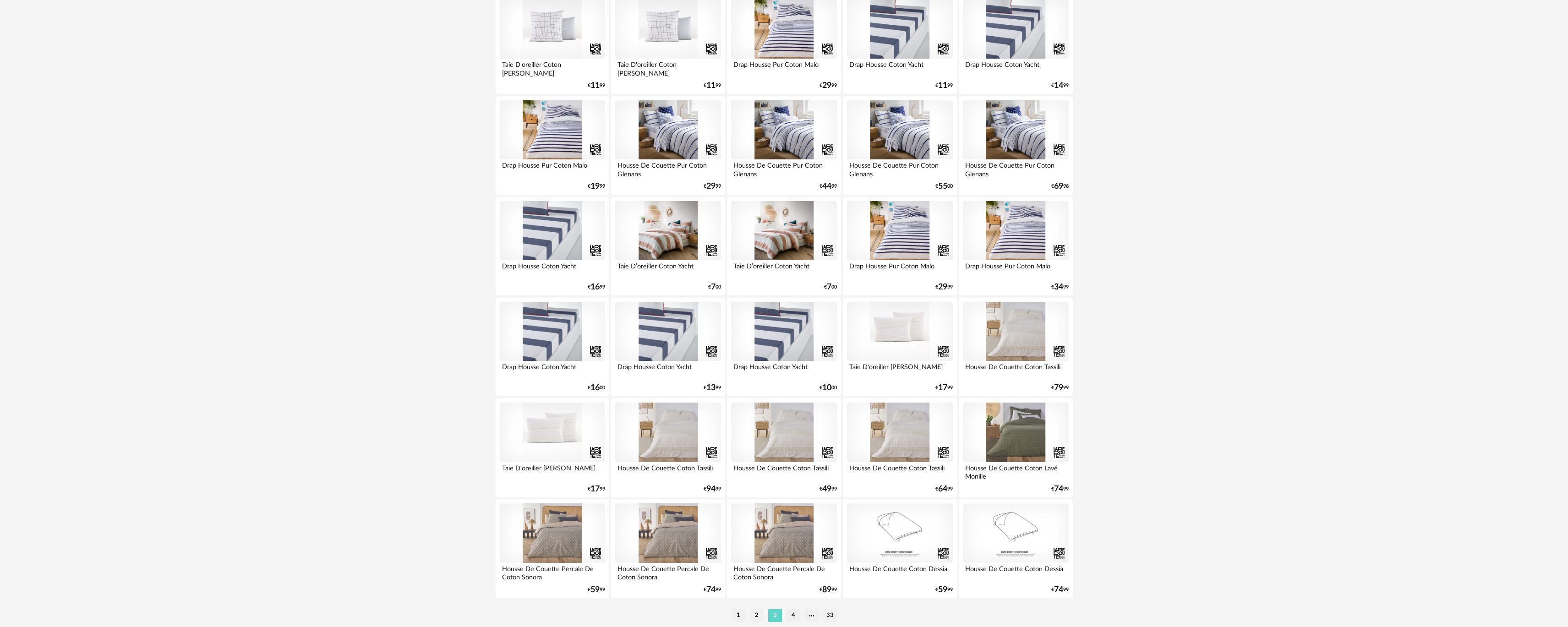
scroll to position [1627, 0]
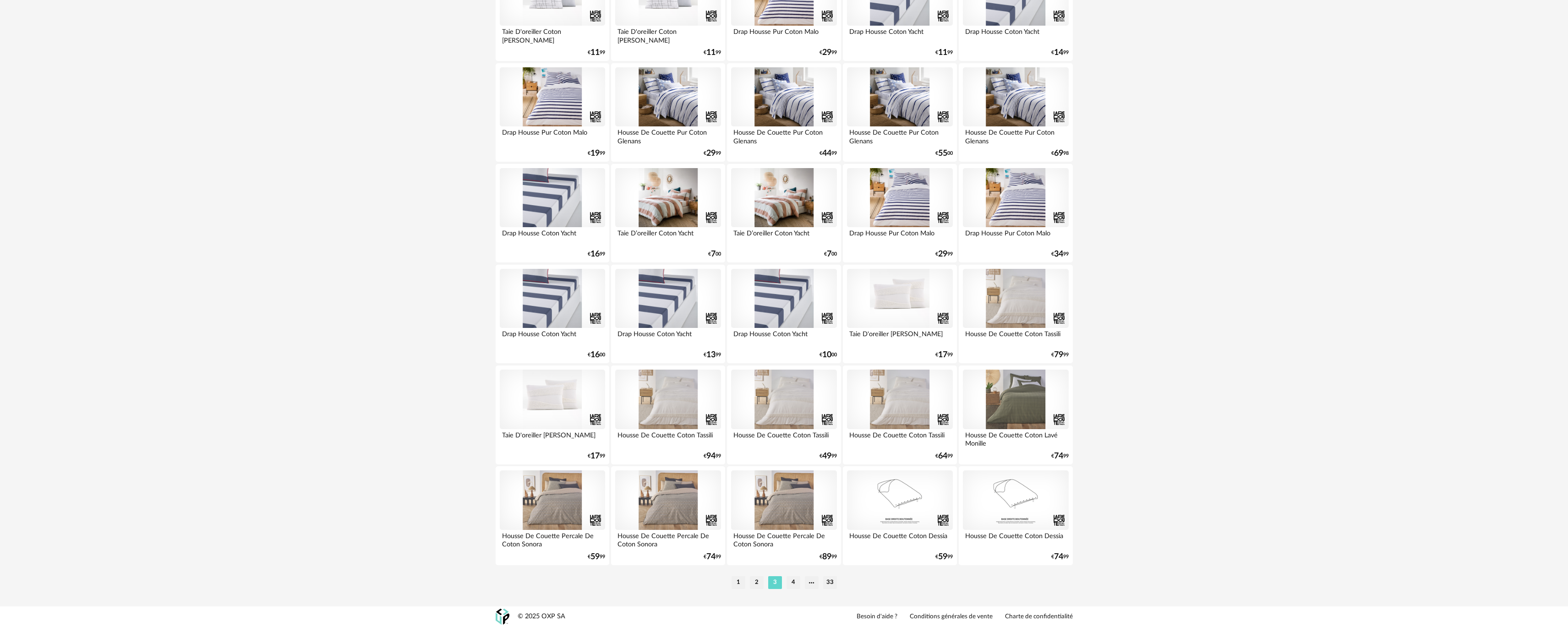
click at [795, 583] on li "4" at bounding box center [793, 582] width 13 height 13
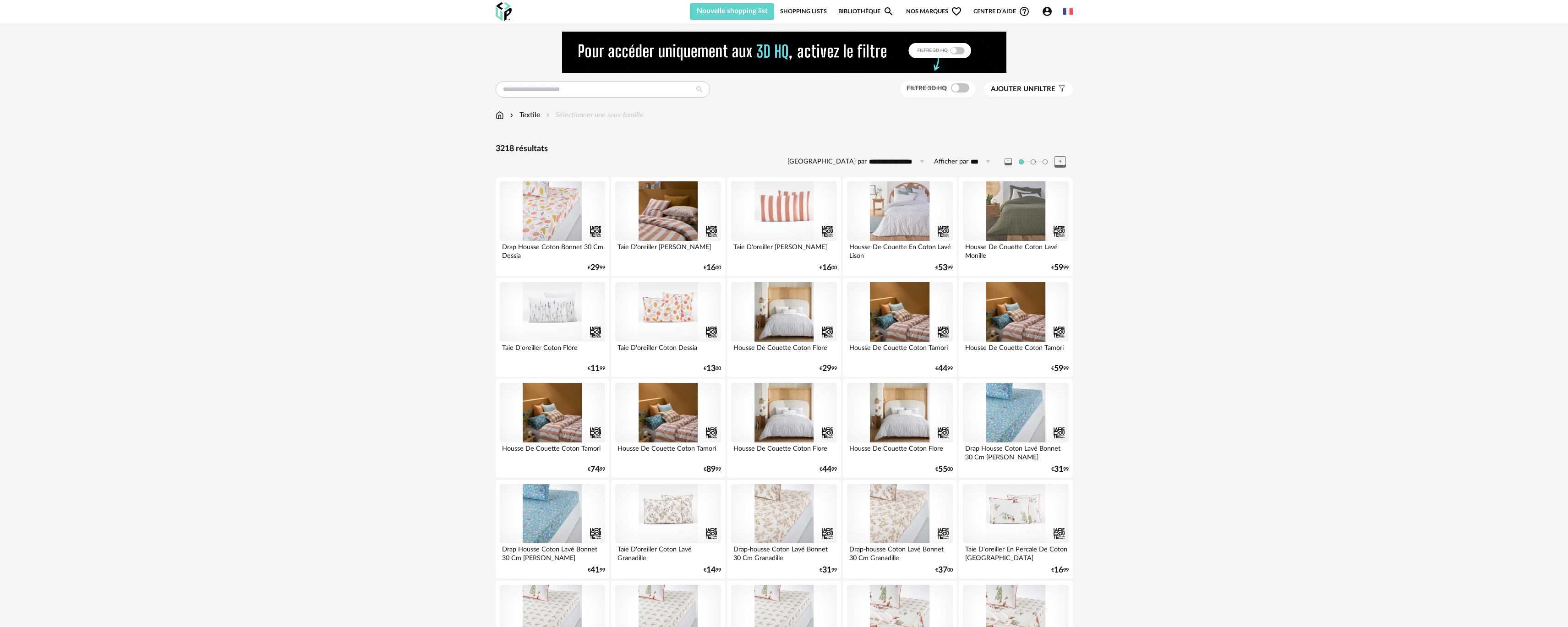
click at [642, 209] on div at bounding box center [668, 211] width 105 height 59
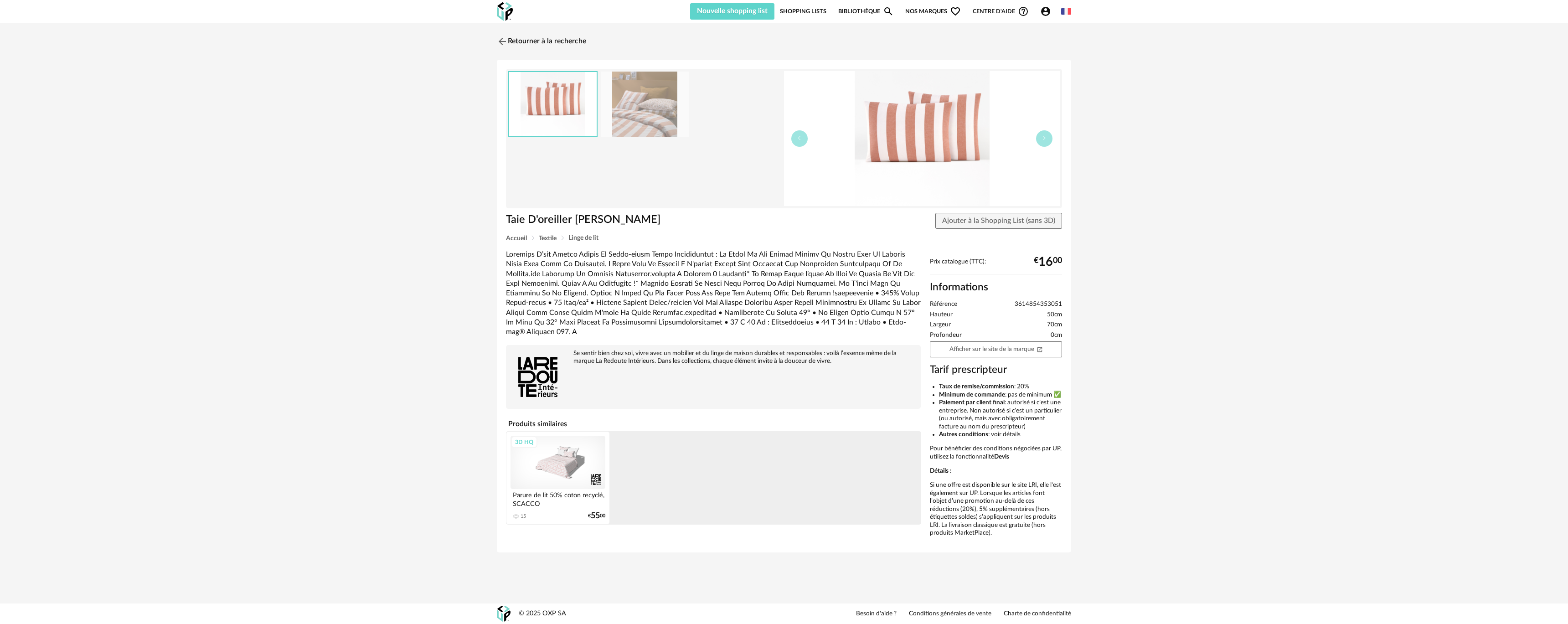
click at [614, 126] on img at bounding box center [645, 104] width 88 height 65
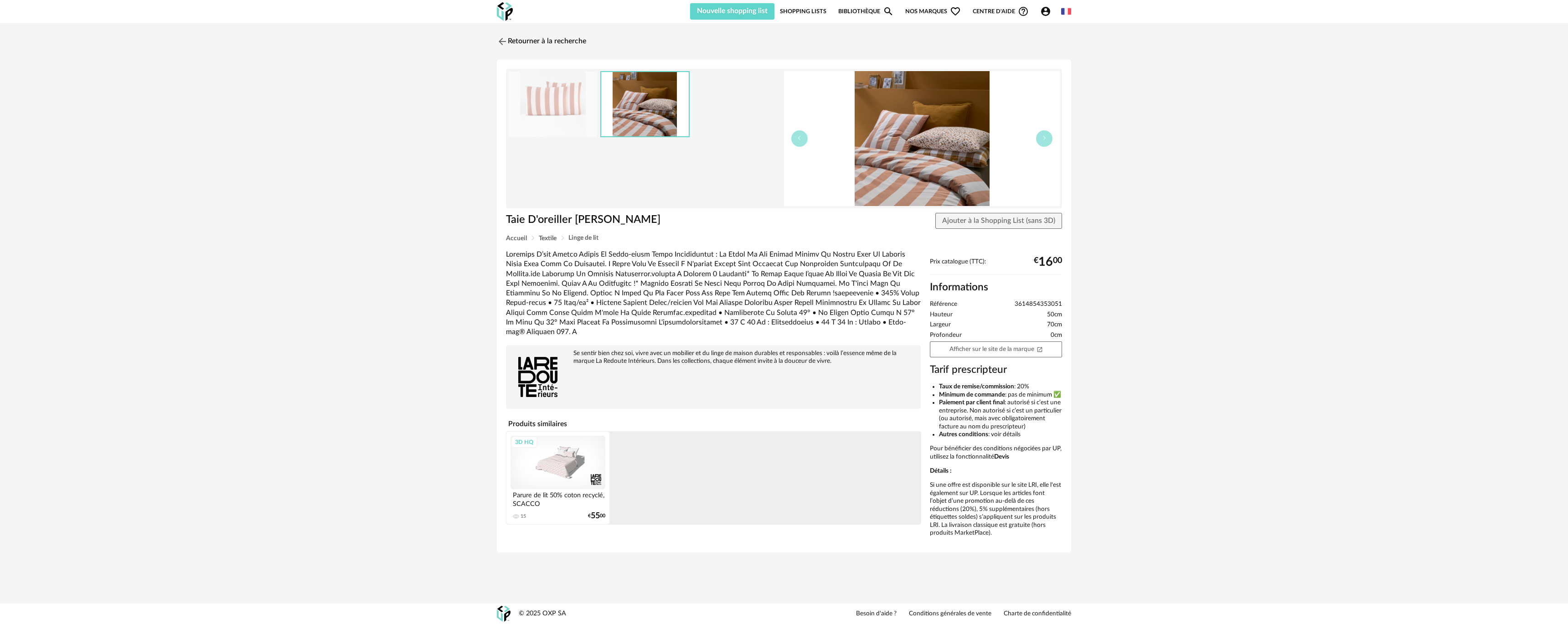
click at [551, 117] on img at bounding box center [553, 104] width 88 height 65
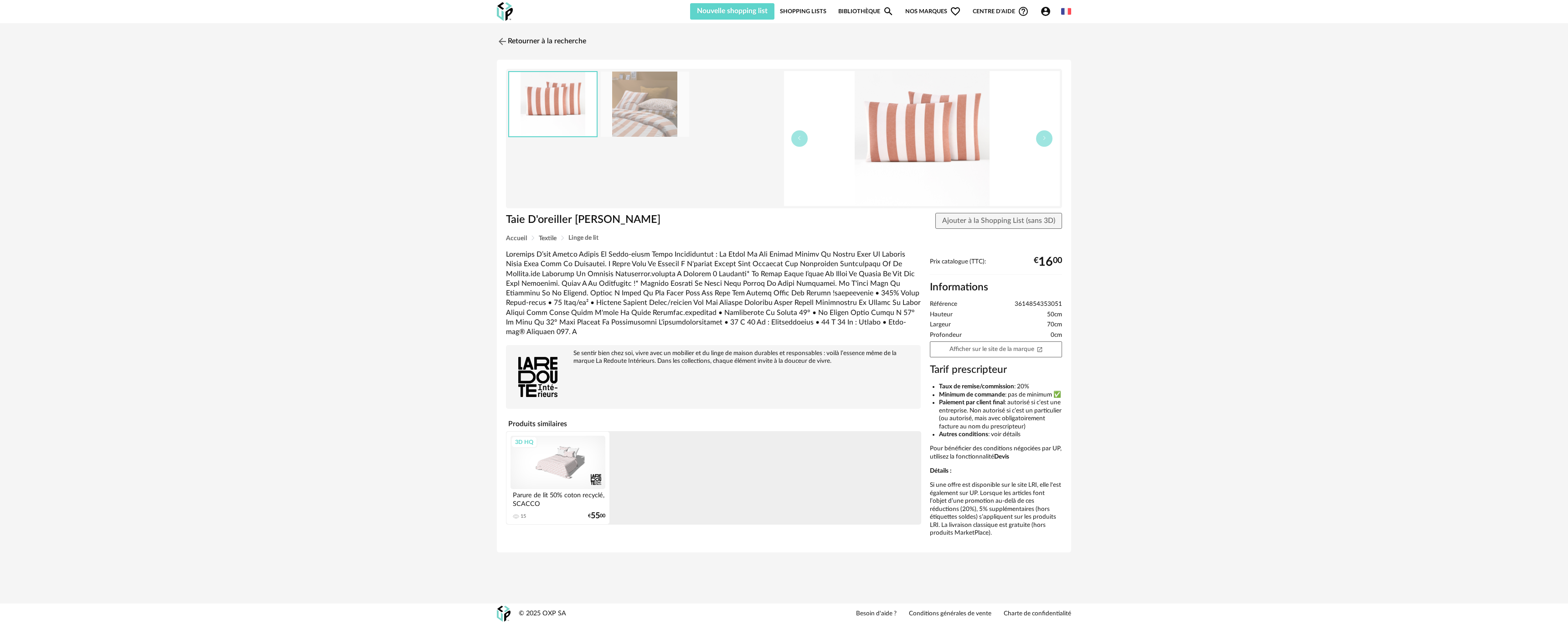
click at [1039, 7] on div "Account Circle icon Compte Connecté en tant que [PERSON_NAME] Modifier mon prof…" at bounding box center [1048, 12] width 26 height 11
click at [1039, 11] on div "Account Circle icon Compte Connecté en tant que [PERSON_NAME] Modifier mon prof…" at bounding box center [1048, 12] width 26 height 11
click at [1041, 12] on icon "Account Circle icon" at bounding box center [1046, 12] width 11 height 11
click at [895, 129] on img at bounding box center [922, 139] width 276 height 135
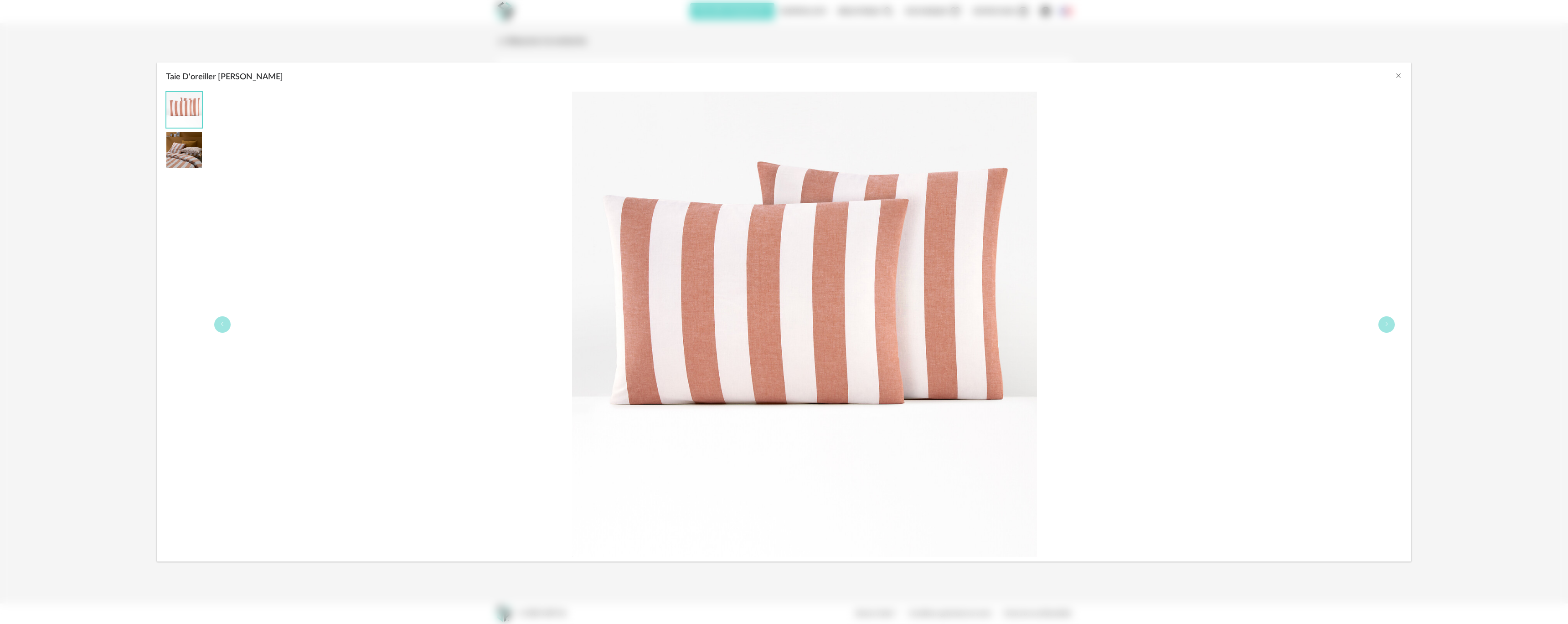
drag, startPoint x: 1304, startPoint y: 55, endPoint x: 1297, endPoint y: 49, distance: 9.2
click at [1297, 49] on div "Taie D'oreiller [PERSON_NAME]" at bounding box center [784, 312] width 1568 height 624
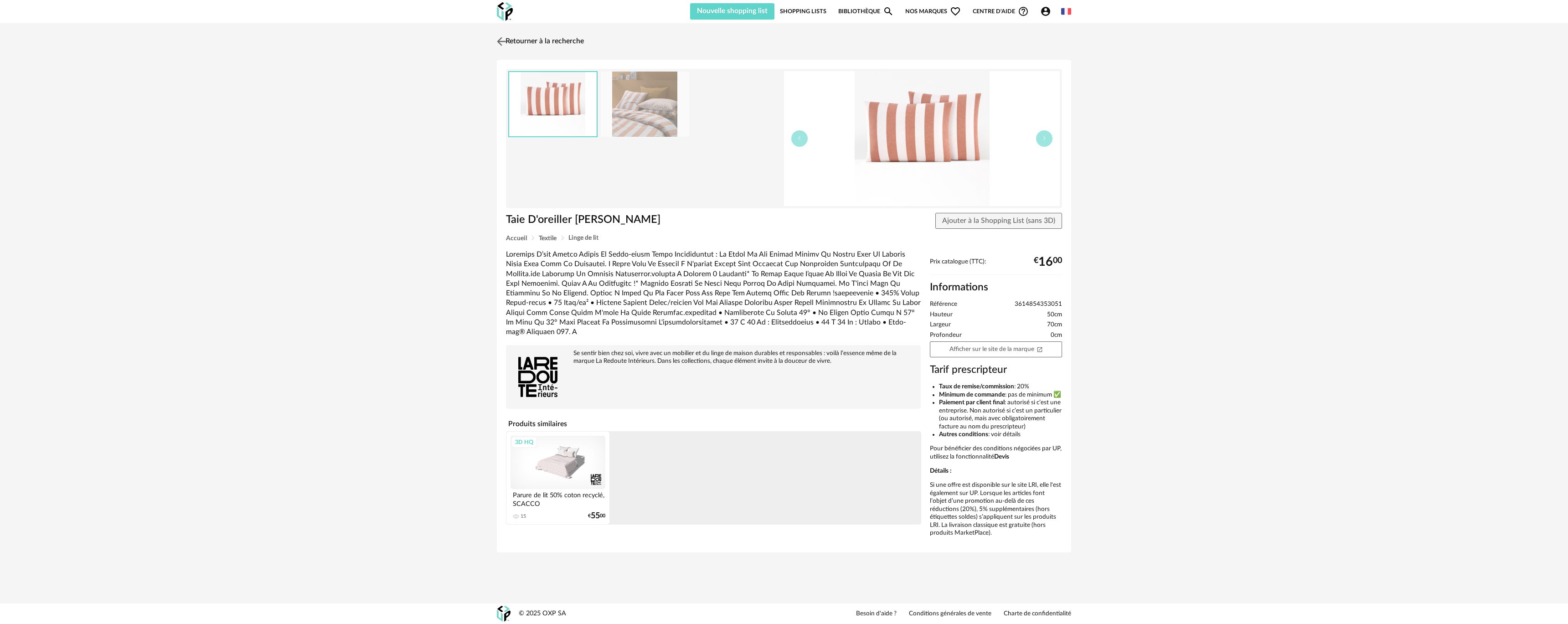
click at [561, 43] on link "Retourner à la recherche" at bounding box center [539, 41] width 89 height 20
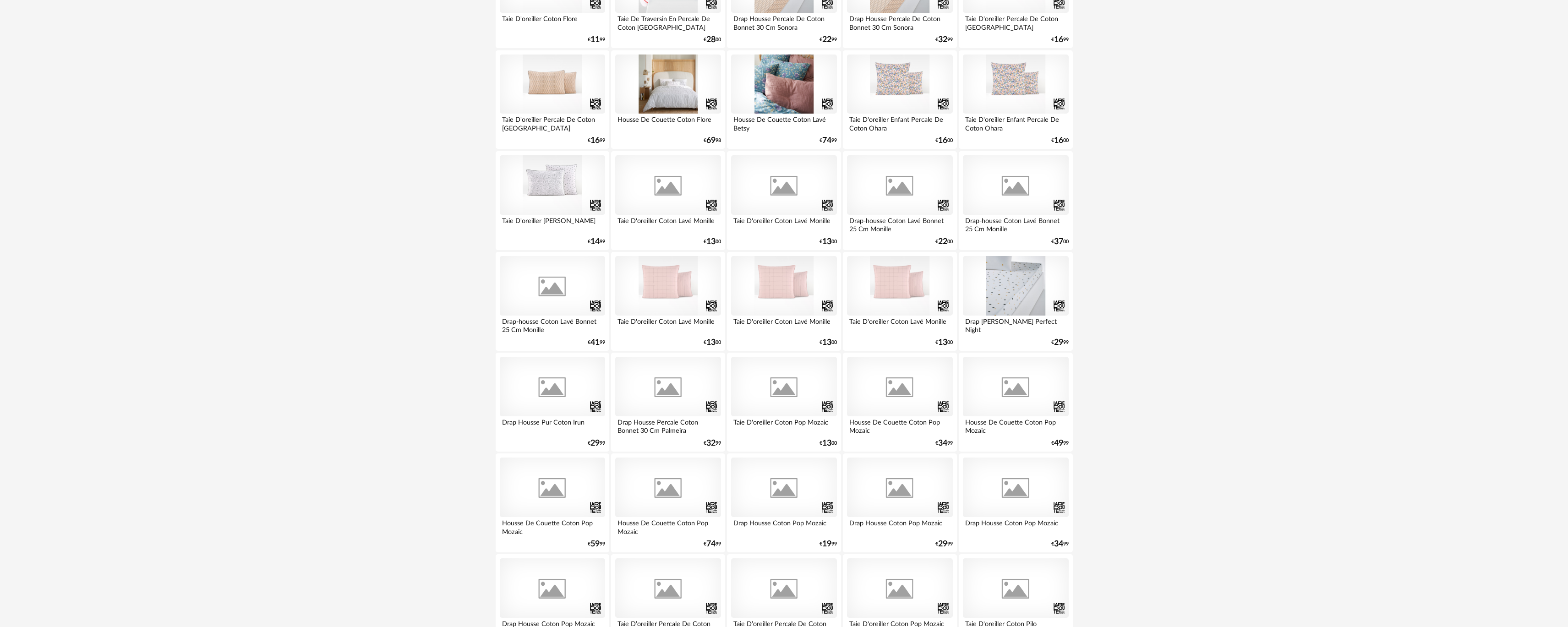
scroll to position [733, 0]
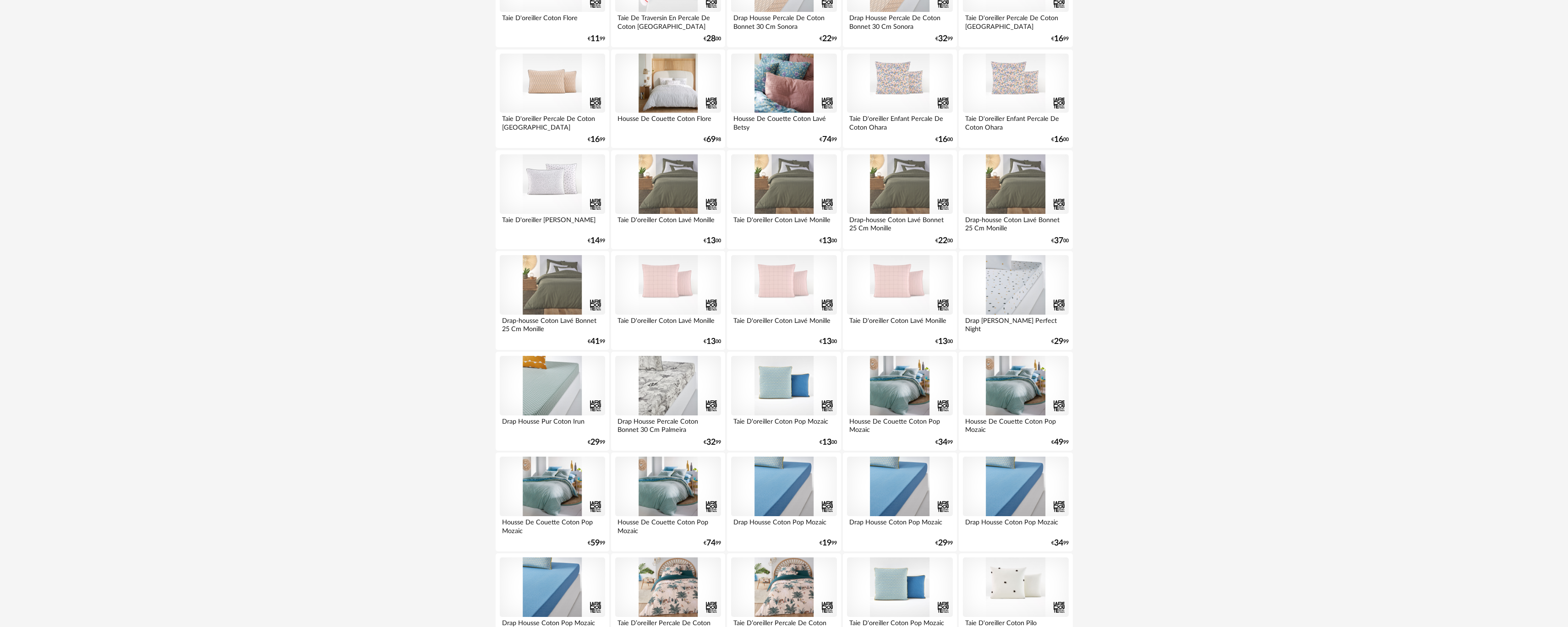
click at [767, 188] on div at bounding box center [784, 184] width 105 height 59
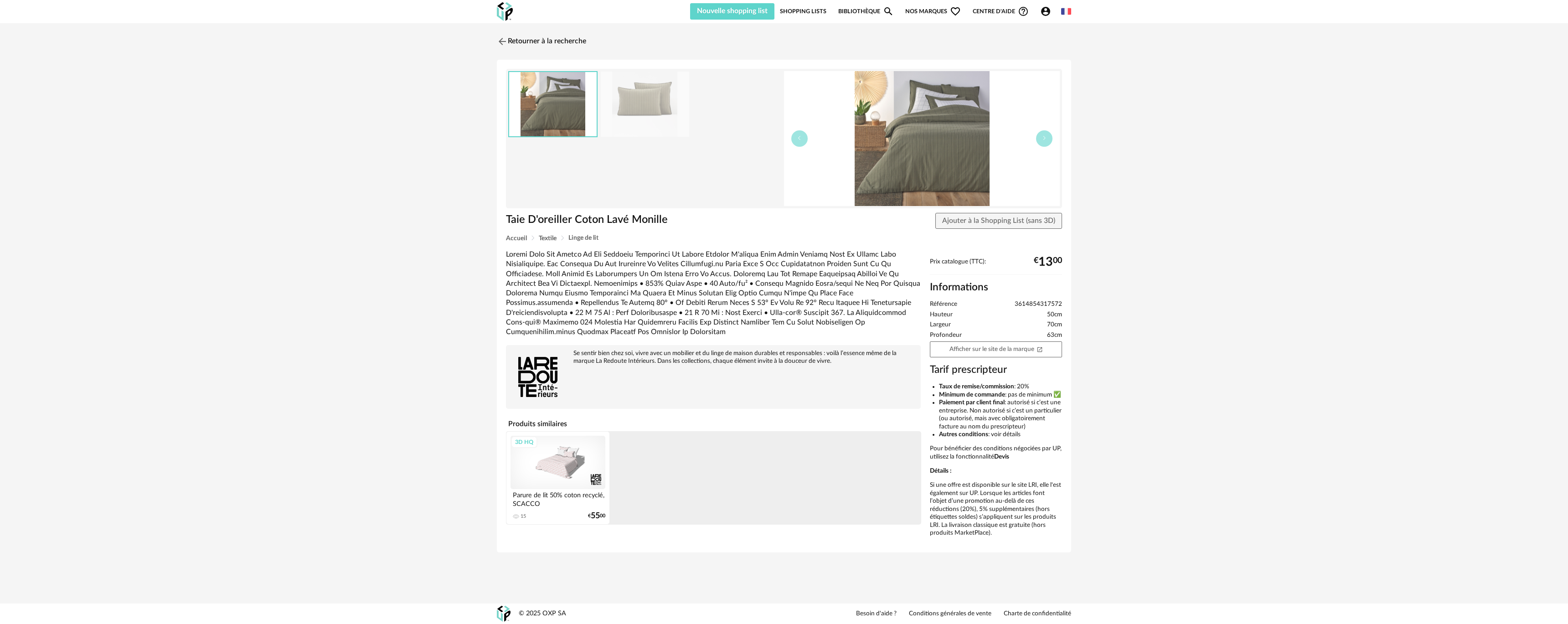
click at [606, 93] on img at bounding box center [645, 104] width 88 height 65
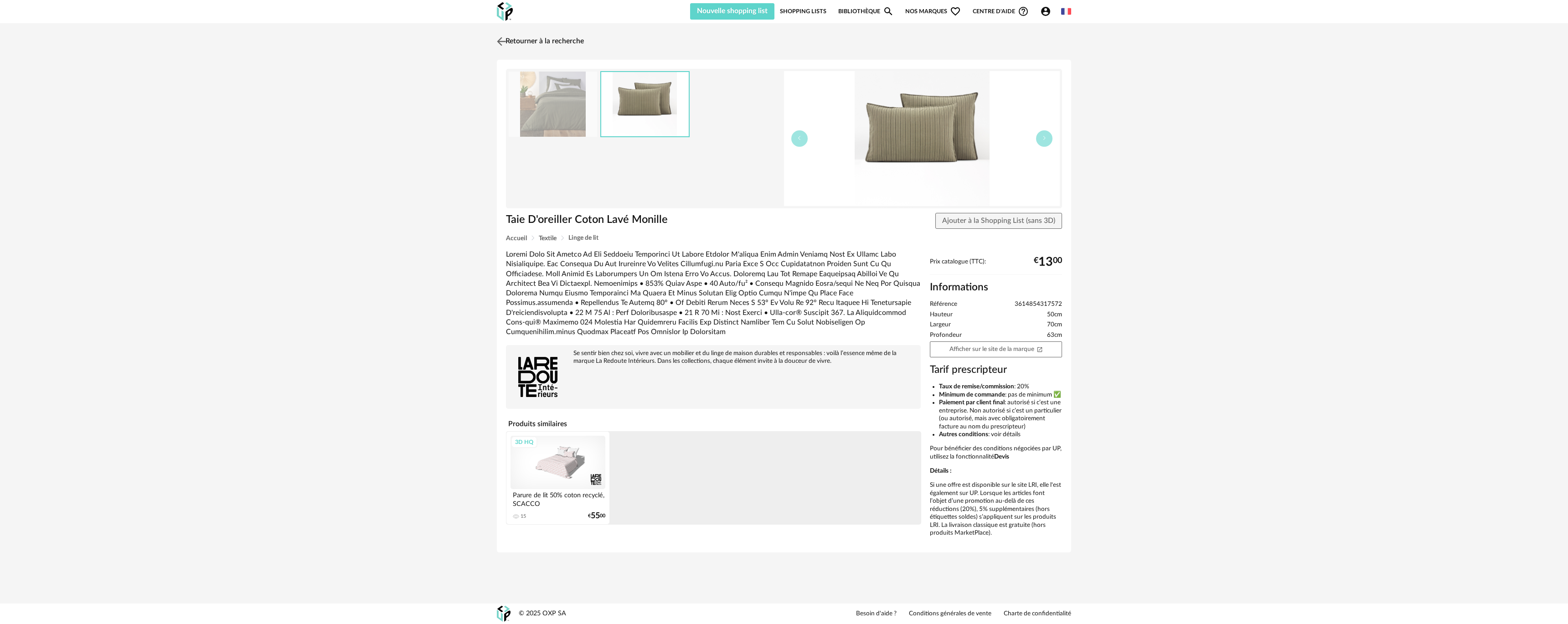
click at [558, 37] on link "Retourner à la recherche" at bounding box center [539, 41] width 89 height 20
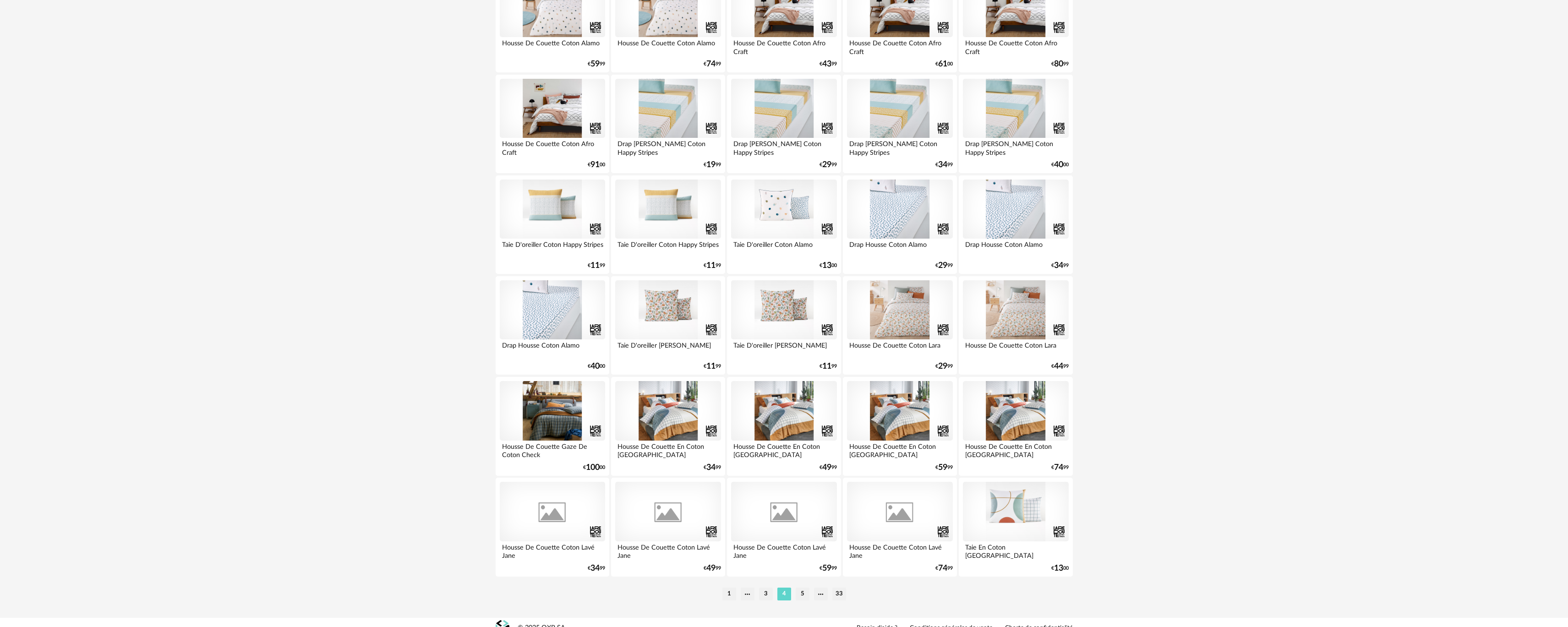
scroll to position [1627, 0]
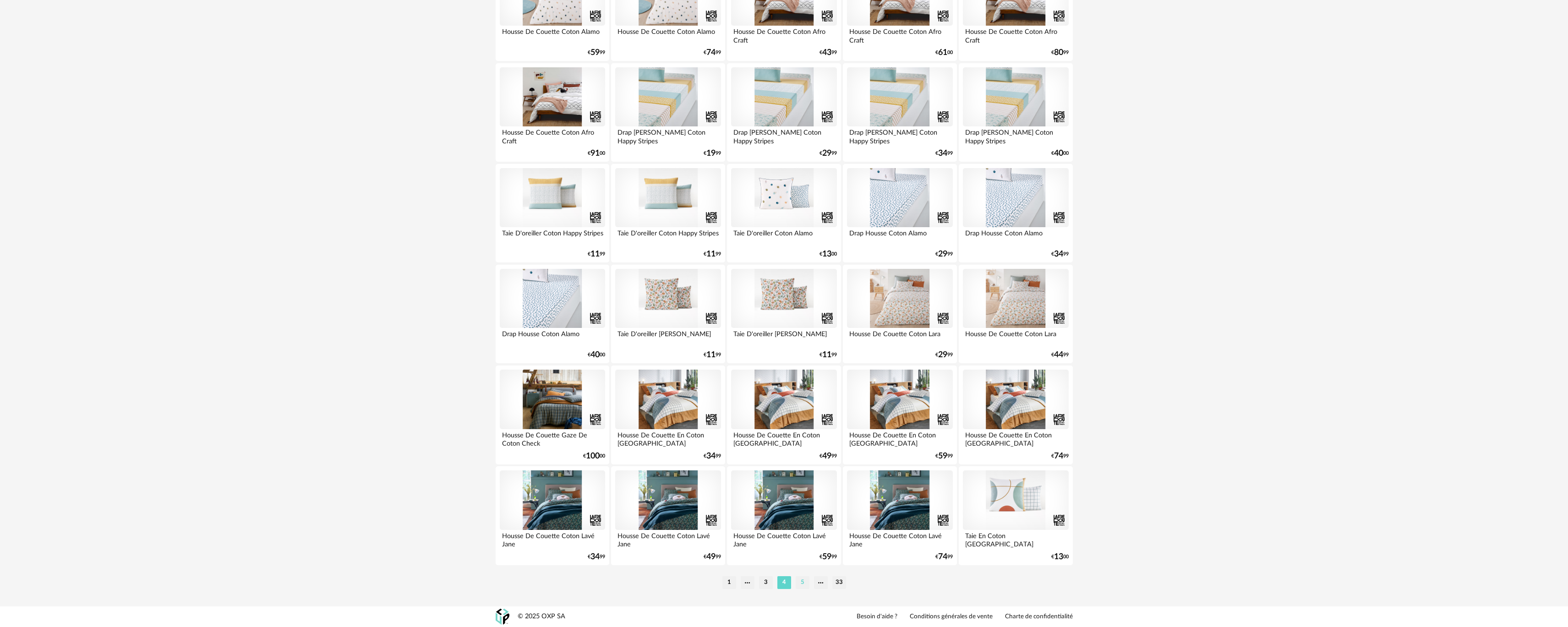
click at [800, 579] on li "5" at bounding box center [803, 582] width 13 height 13
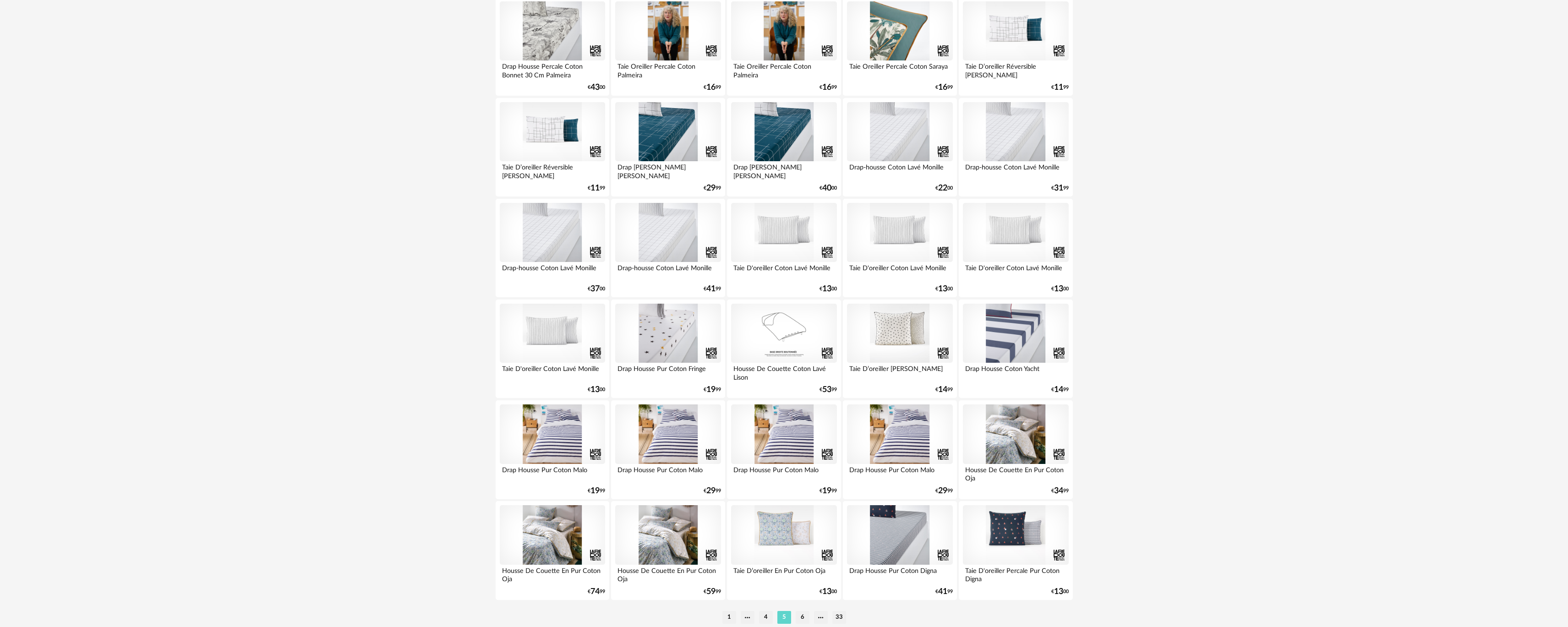
scroll to position [1627, 0]
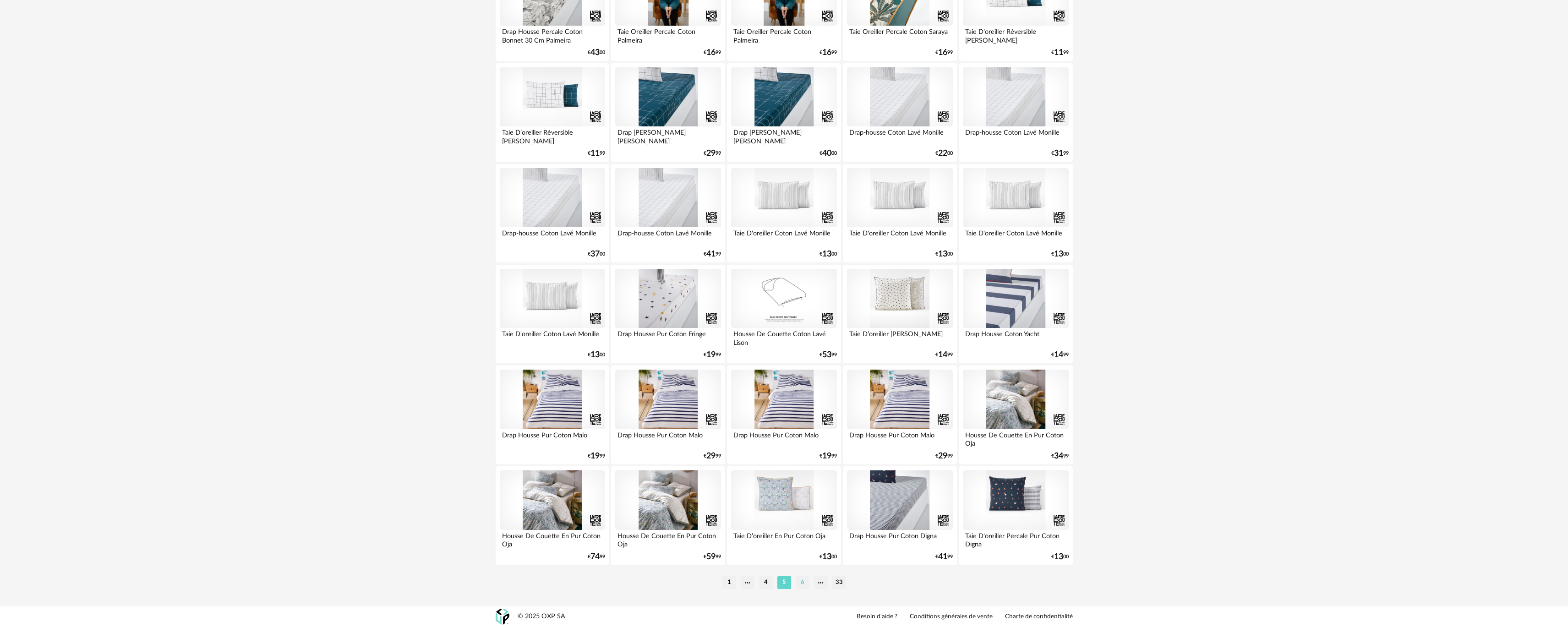
click at [805, 578] on li "6" at bounding box center [803, 582] width 13 height 13
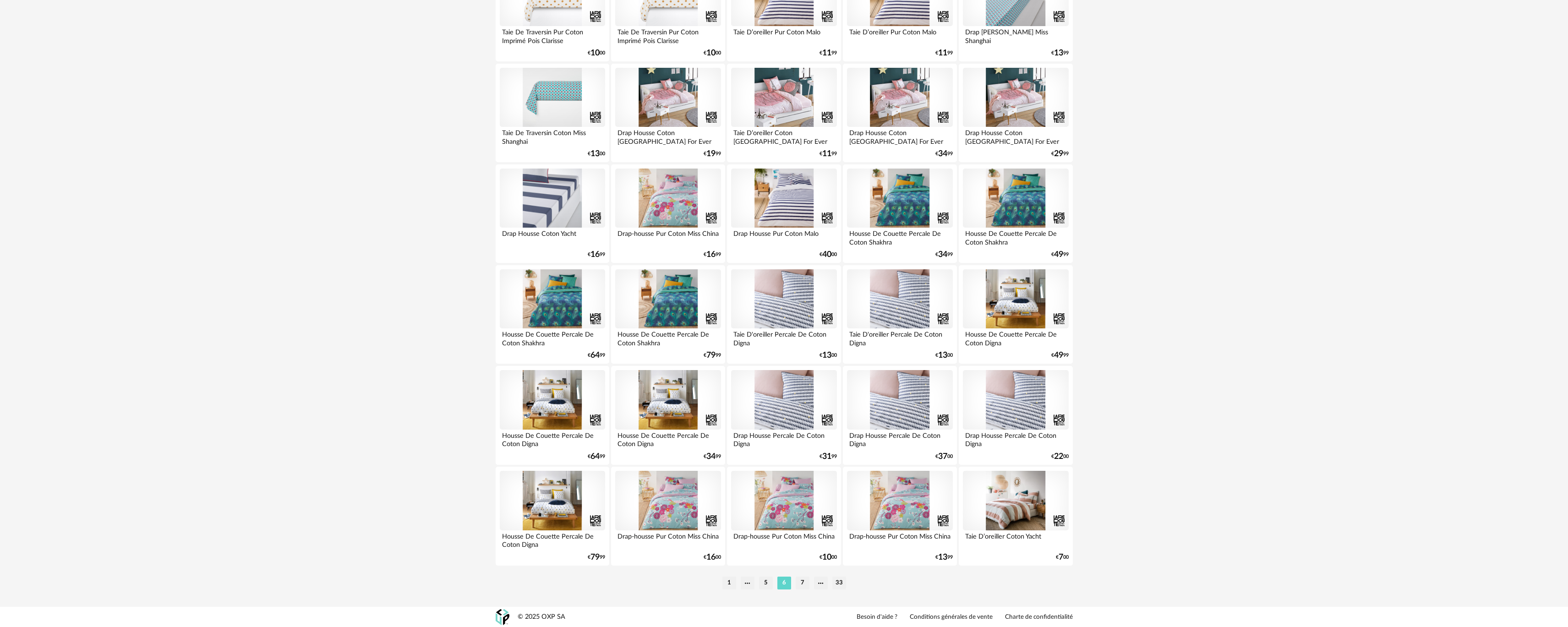
scroll to position [1627, 0]
click at [801, 588] on li "7" at bounding box center [803, 582] width 13 height 13
